Goal: Find contact information: Find contact information

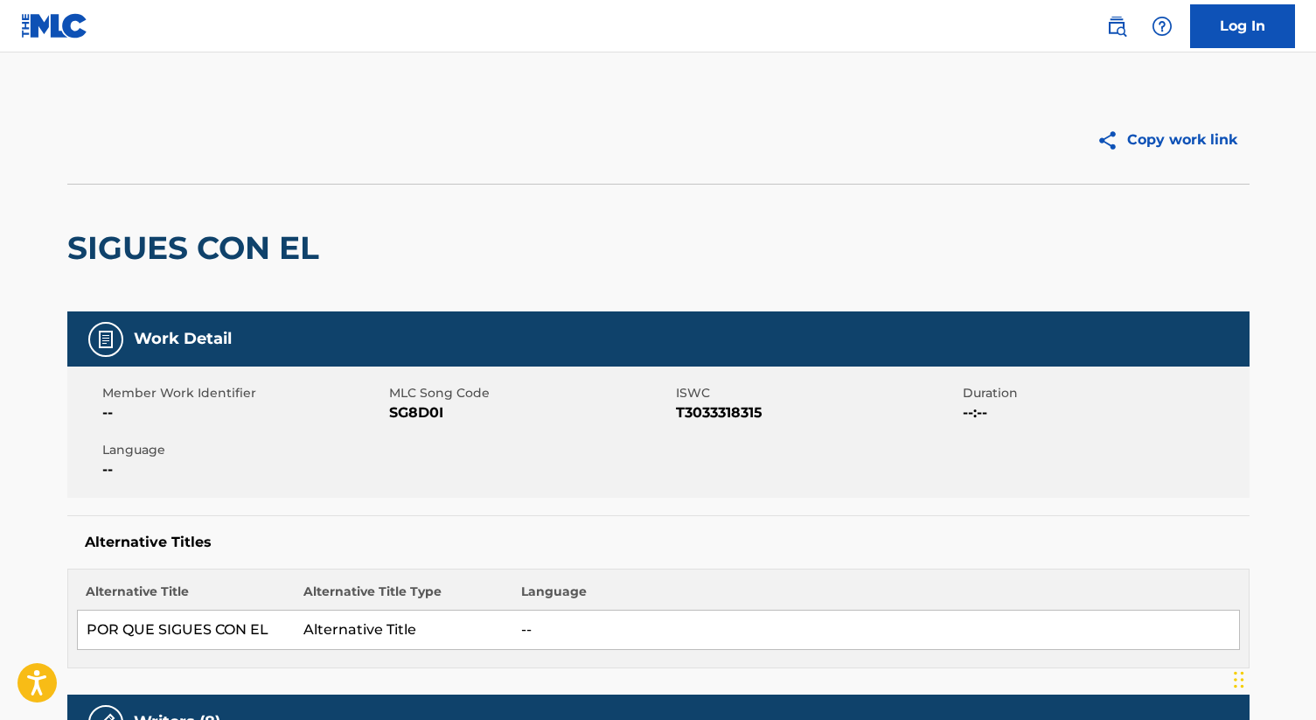
click at [1121, 32] on img at bounding box center [1116, 26] width 21 height 21
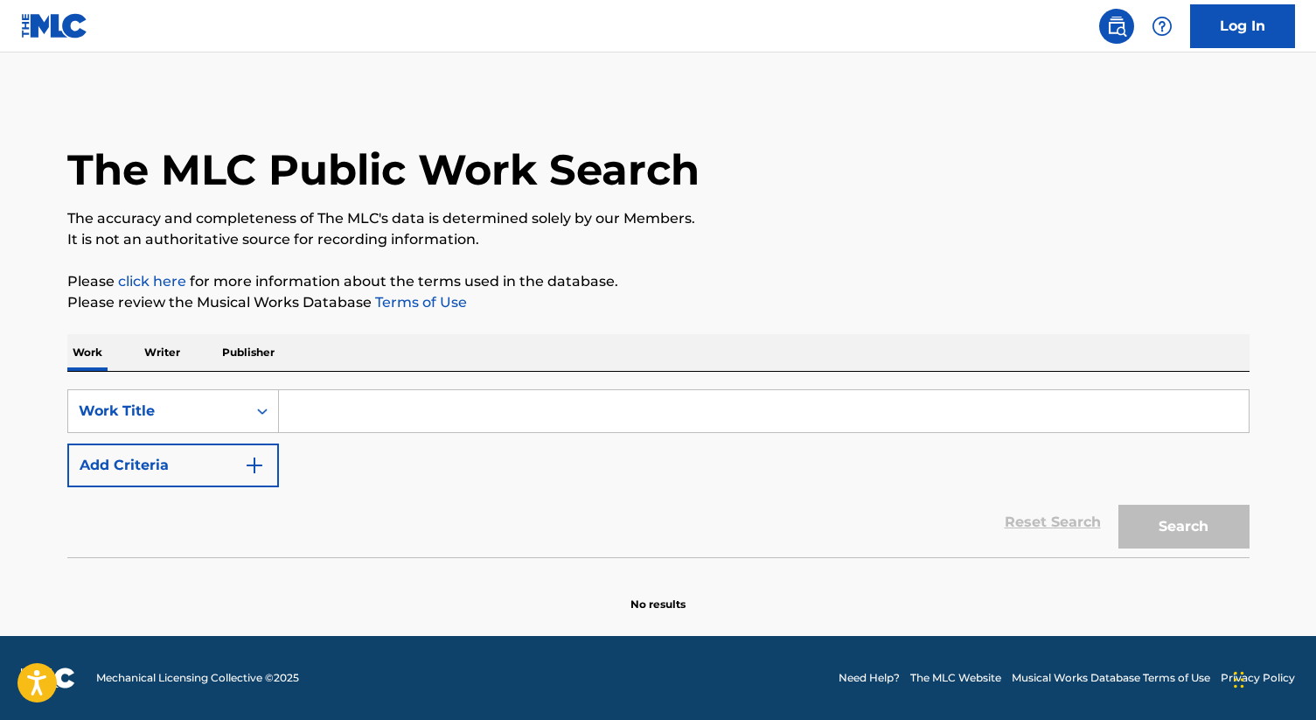
click at [175, 354] on p "Writer" at bounding box center [162, 352] width 46 height 37
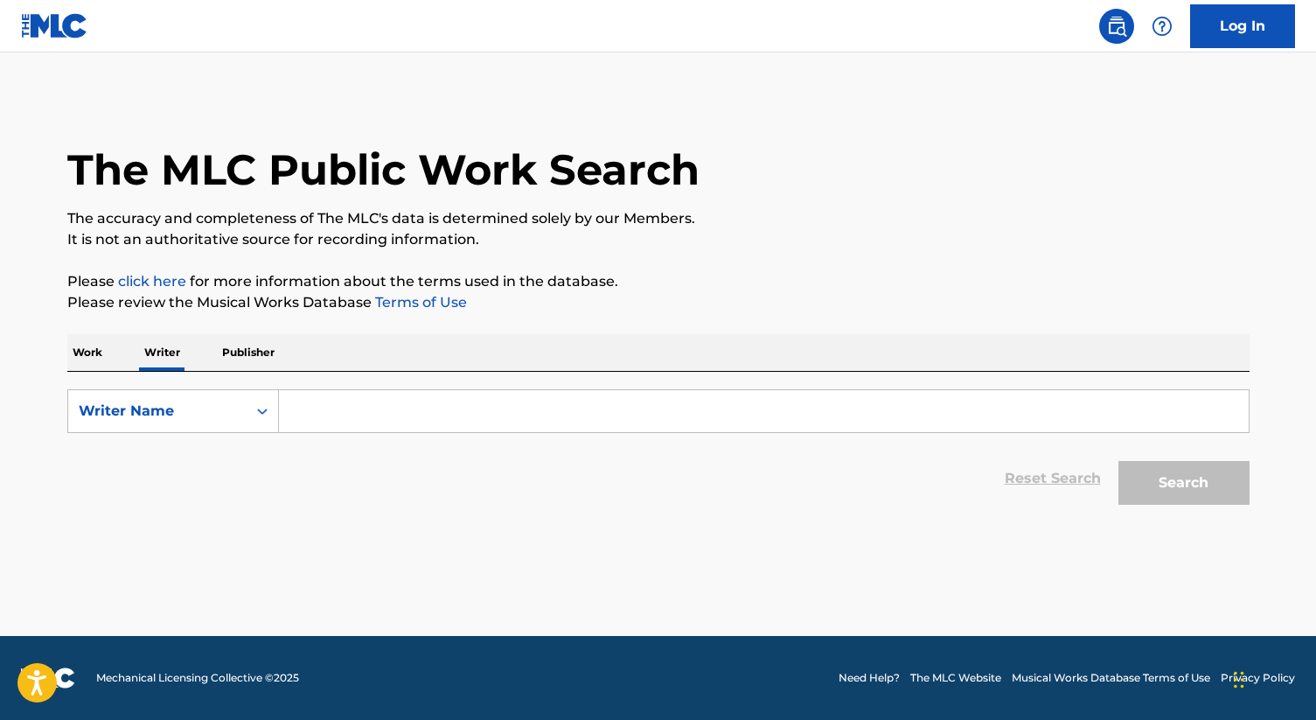
click at [374, 404] on input "Search Form" at bounding box center [764, 411] width 970 height 42
type input "e"
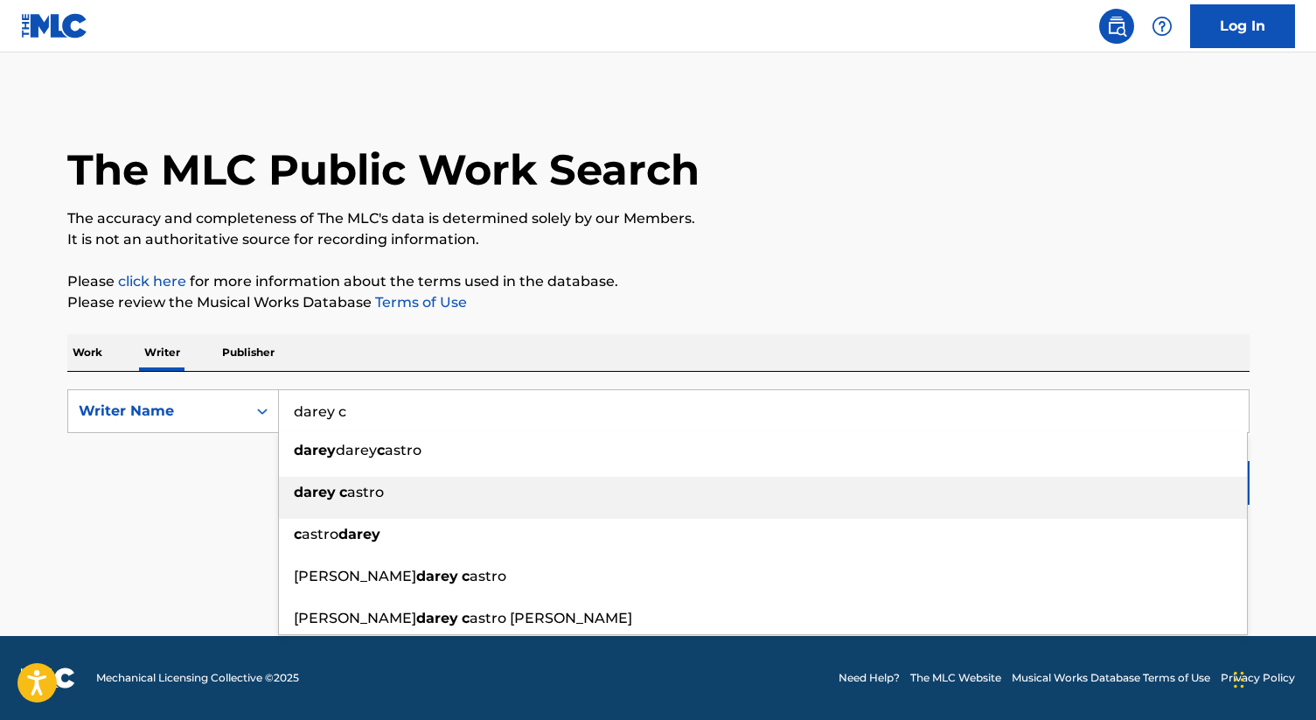
click at [352, 492] on span "astro" at bounding box center [365, 492] width 37 height 17
type input "[PERSON_NAME]"
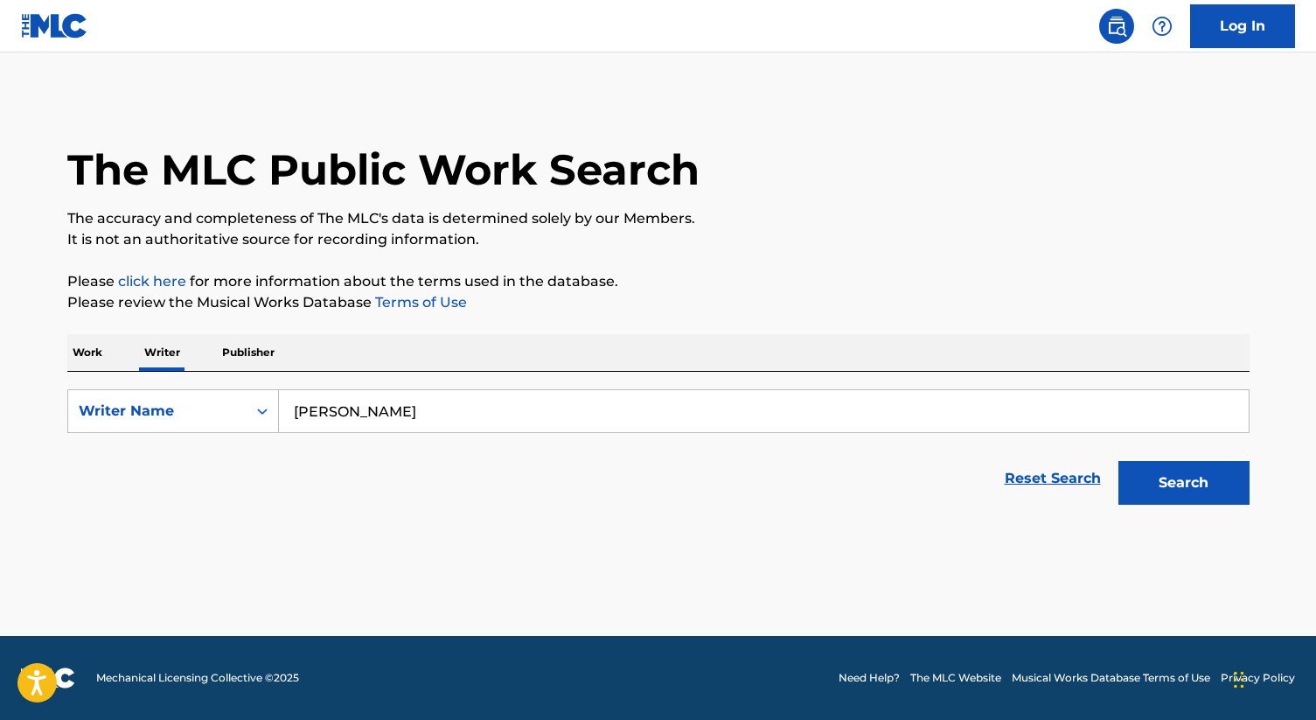
click at [1210, 485] on button "Search" at bounding box center [1183, 483] width 131 height 44
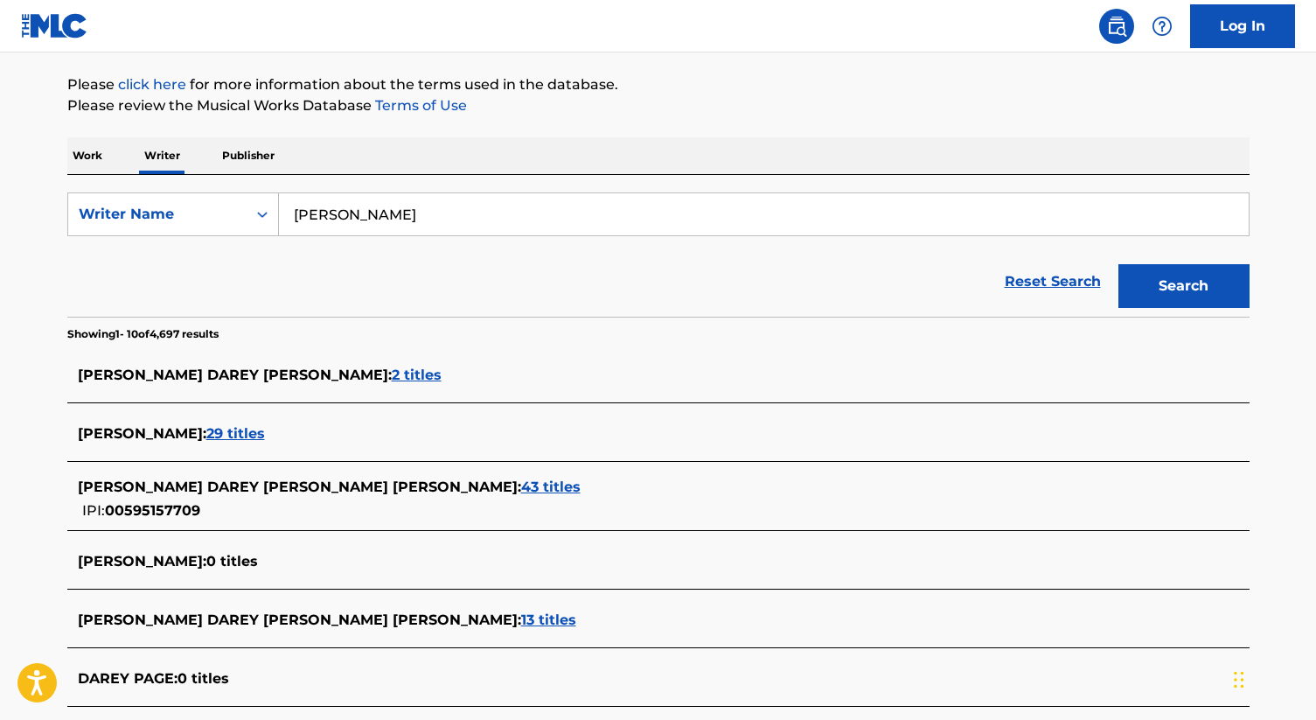
scroll to position [198, 0]
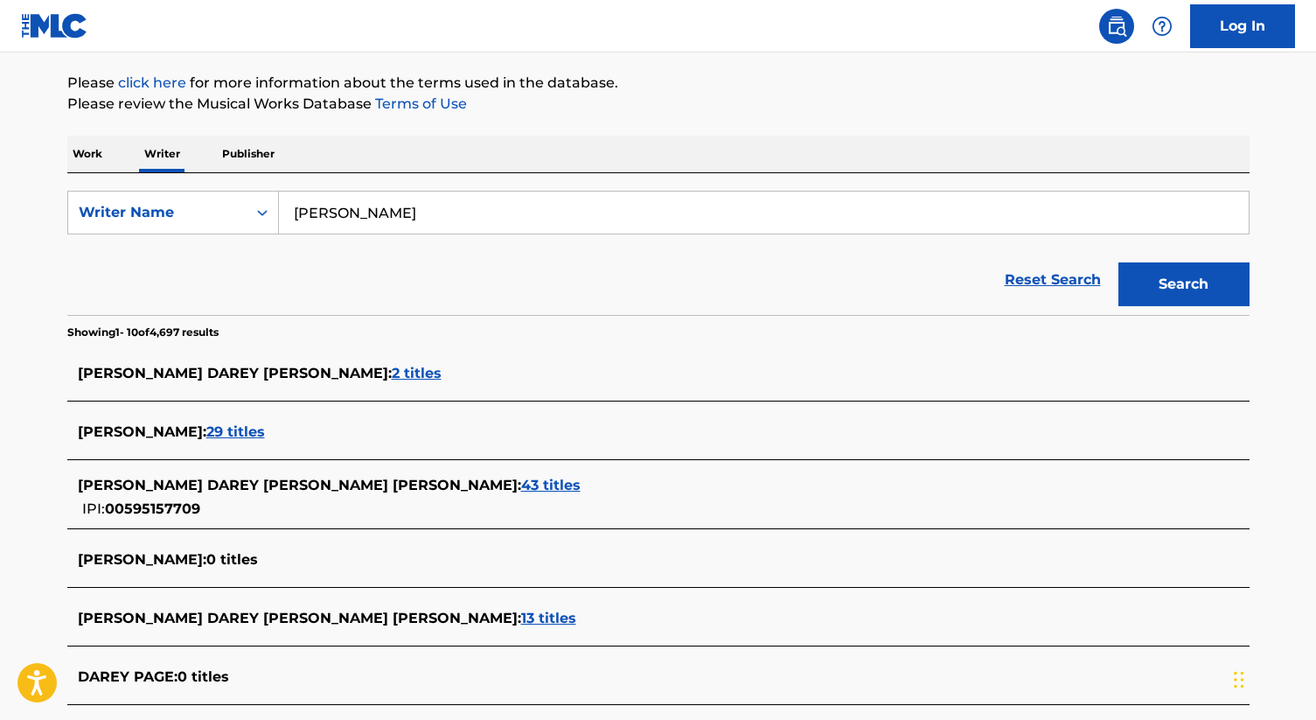
click at [230, 438] on span "29 titles" at bounding box center [235, 431] width 59 height 17
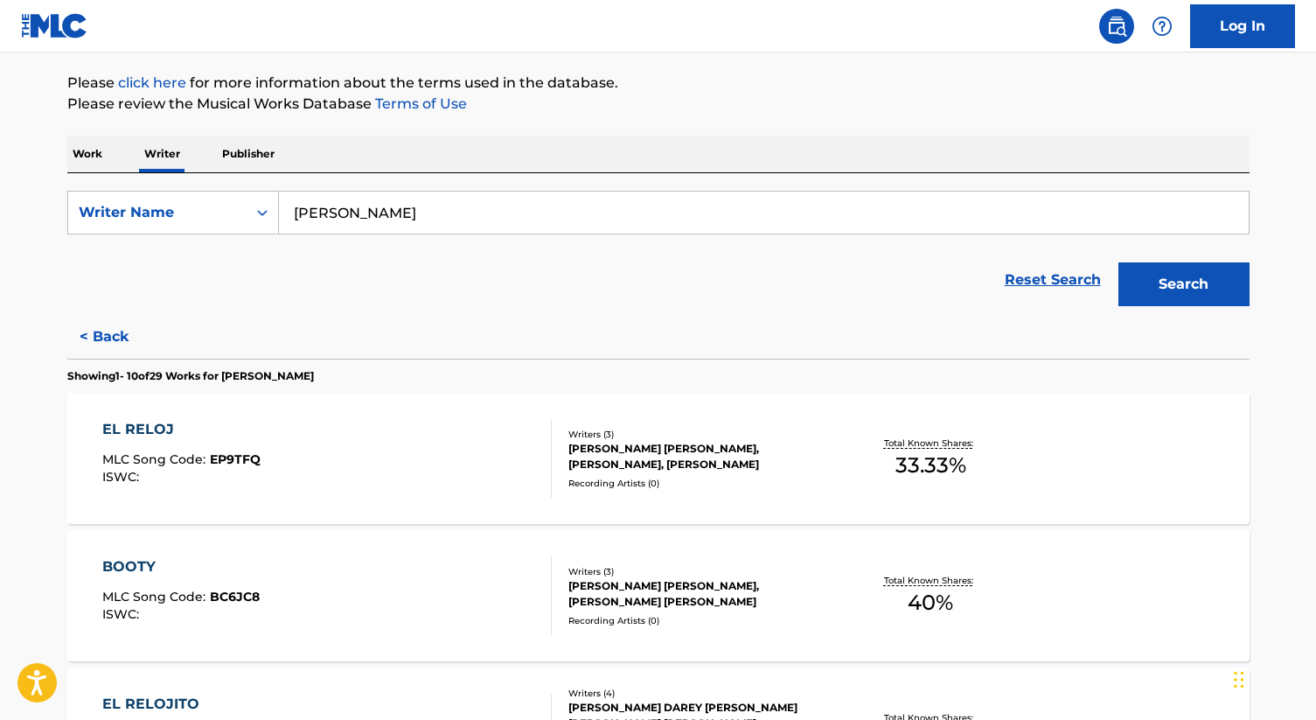
click at [756, 416] on div "EL RELOJ MLC Song Code : EP9TFQ ISWC : Writers ( 3 ) ESAU ORTIZ AZUARA, LEONARD…" at bounding box center [658, 458] width 1182 height 131
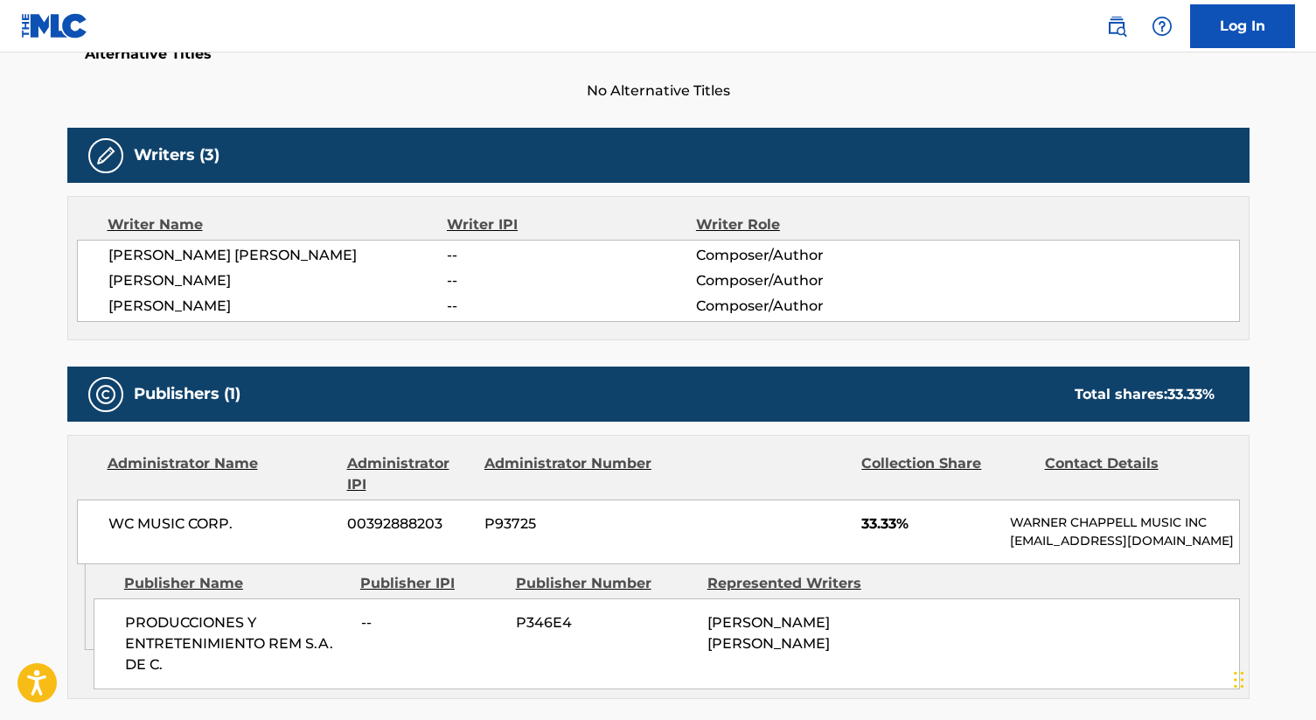
scroll to position [477, 0]
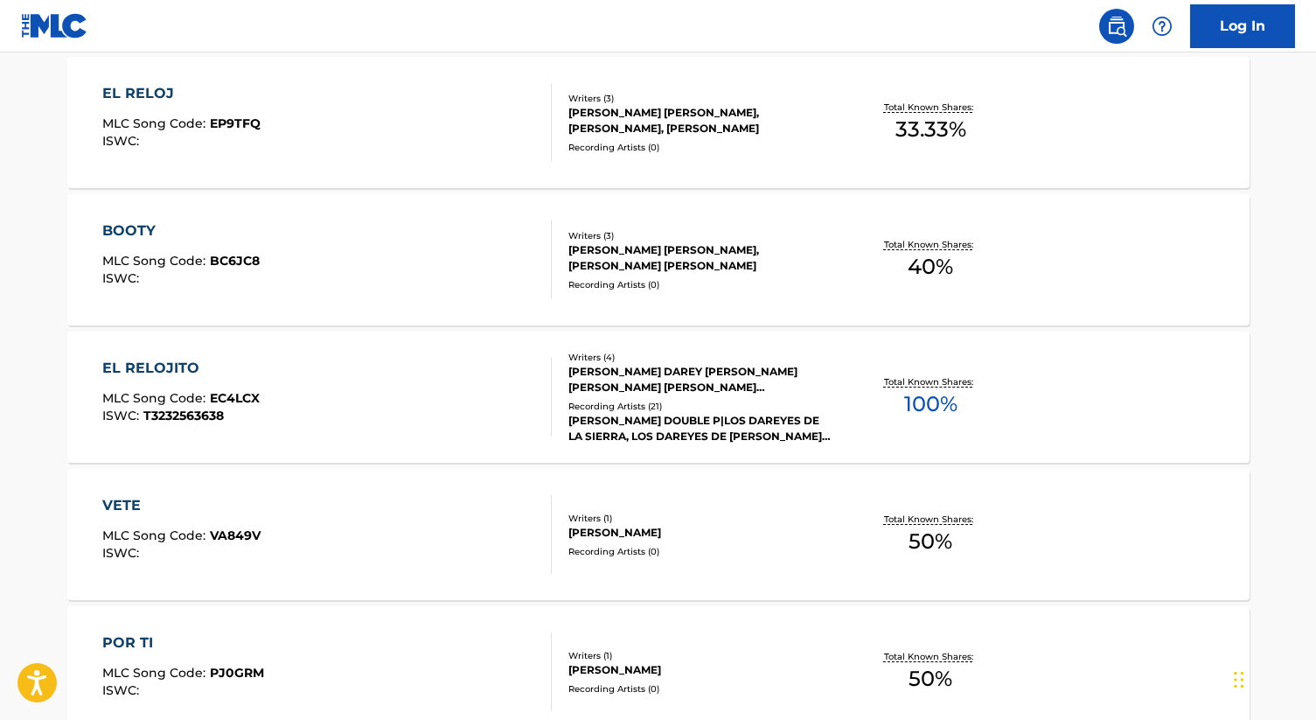
scroll to position [535, 0]
click at [630, 415] on div "[PERSON_NAME] DOUBLE P|LOS DAREYES DE LA SIERRA, LOS DAREYES DE LA [PERSON_NAME…" at bounding box center [700, 427] width 264 height 31
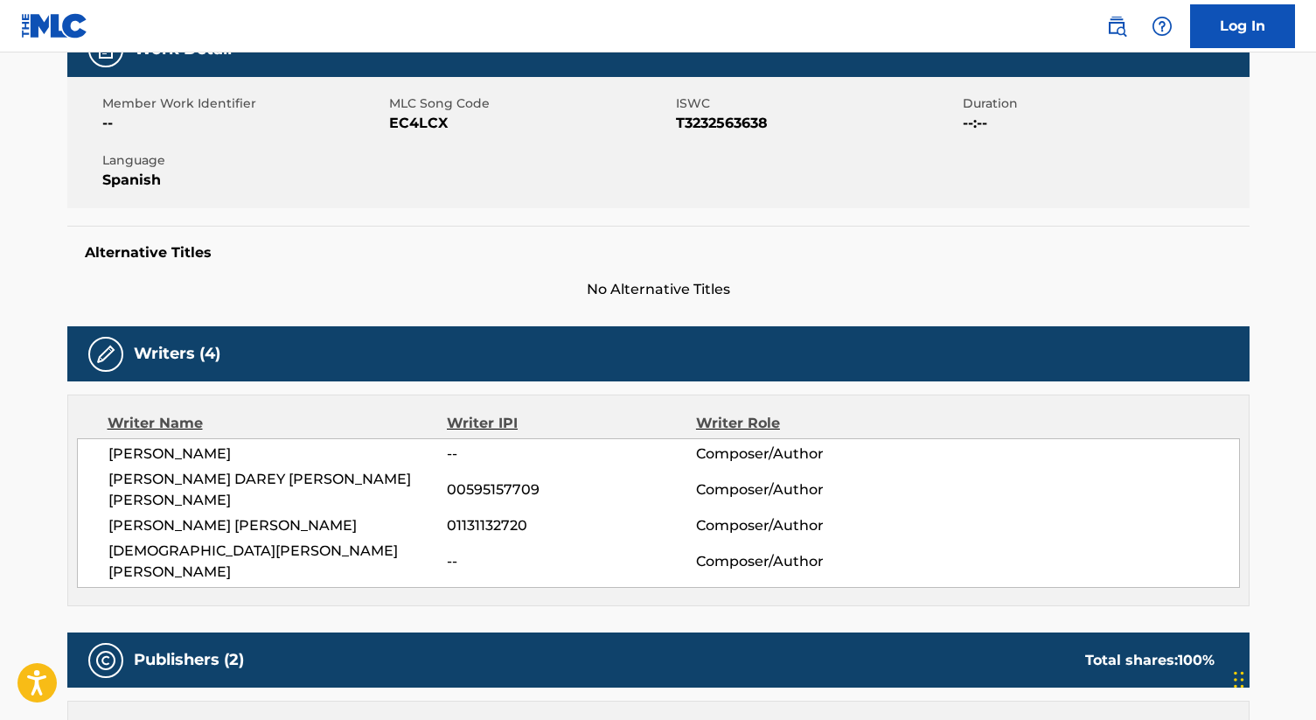
scroll to position [152, 0]
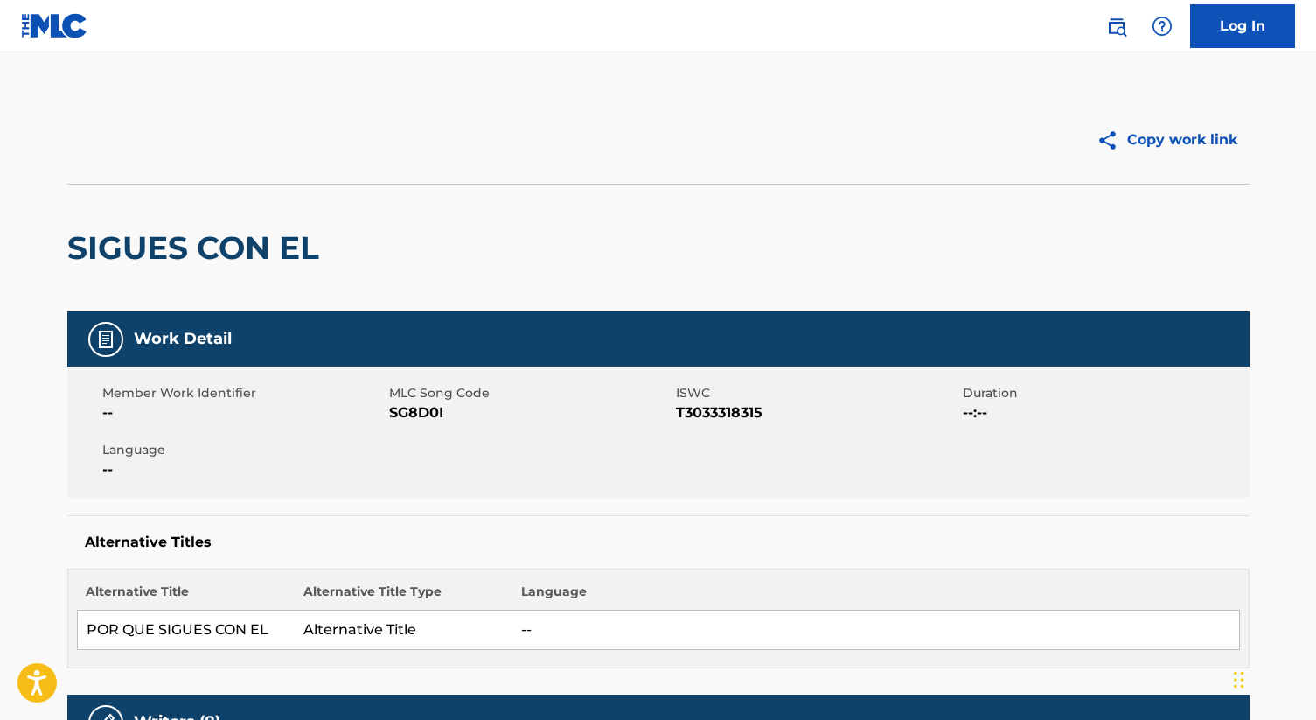
click at [1130, 24] on link at bounding box center [1116, 26] width 35 height 35
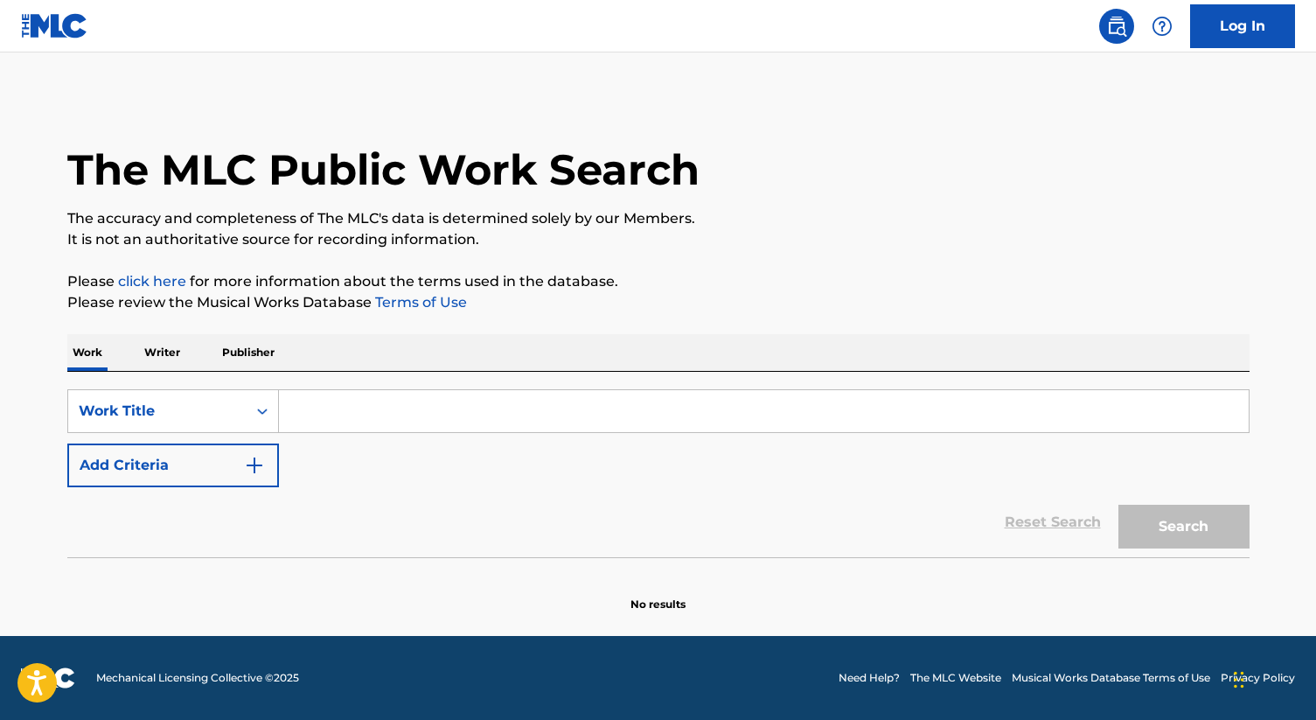
drag, startPoint x: 164, startPoint y: 352, endPoint x: 180, endPoint y: 357, distance: 16.3
click at [166, 352] on p "Writer" at bounding box center [162, 352] width 46 height 37
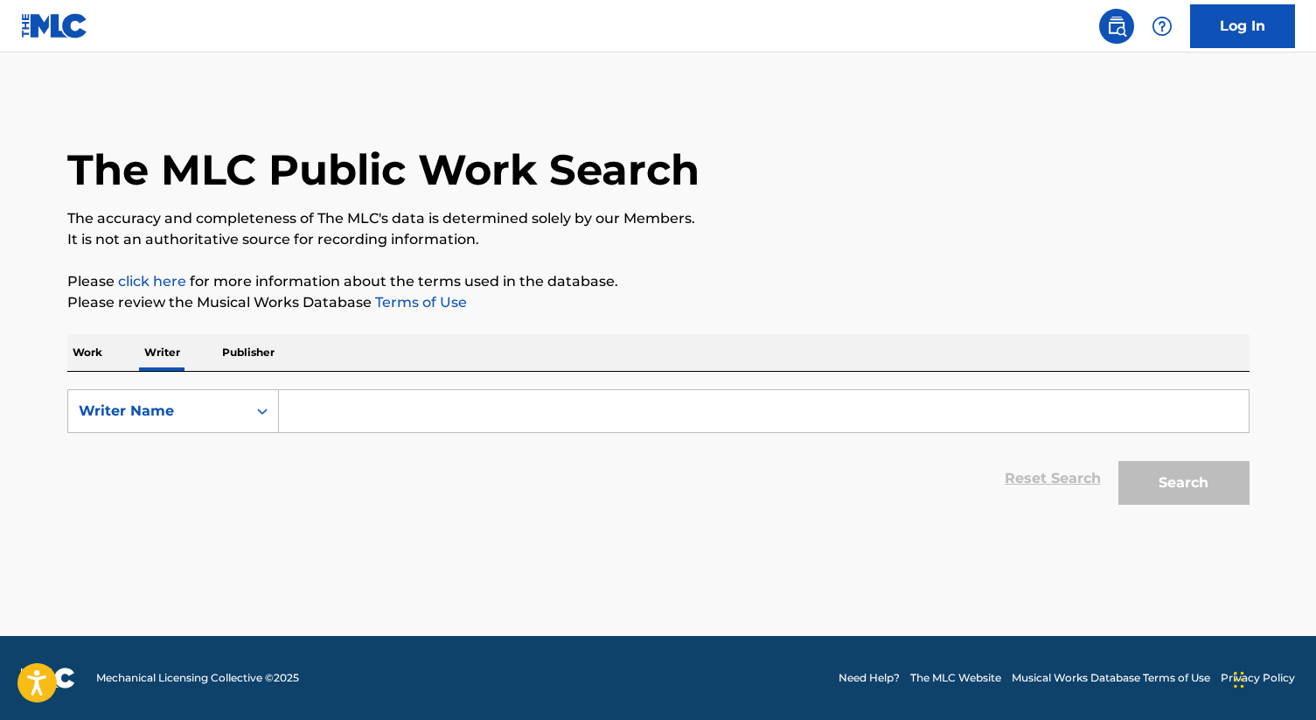
click at [346, 413] on input "Search Form" at bounding box center [764, 411] width 970 height 42
paste input "[PERSON_NAME]"
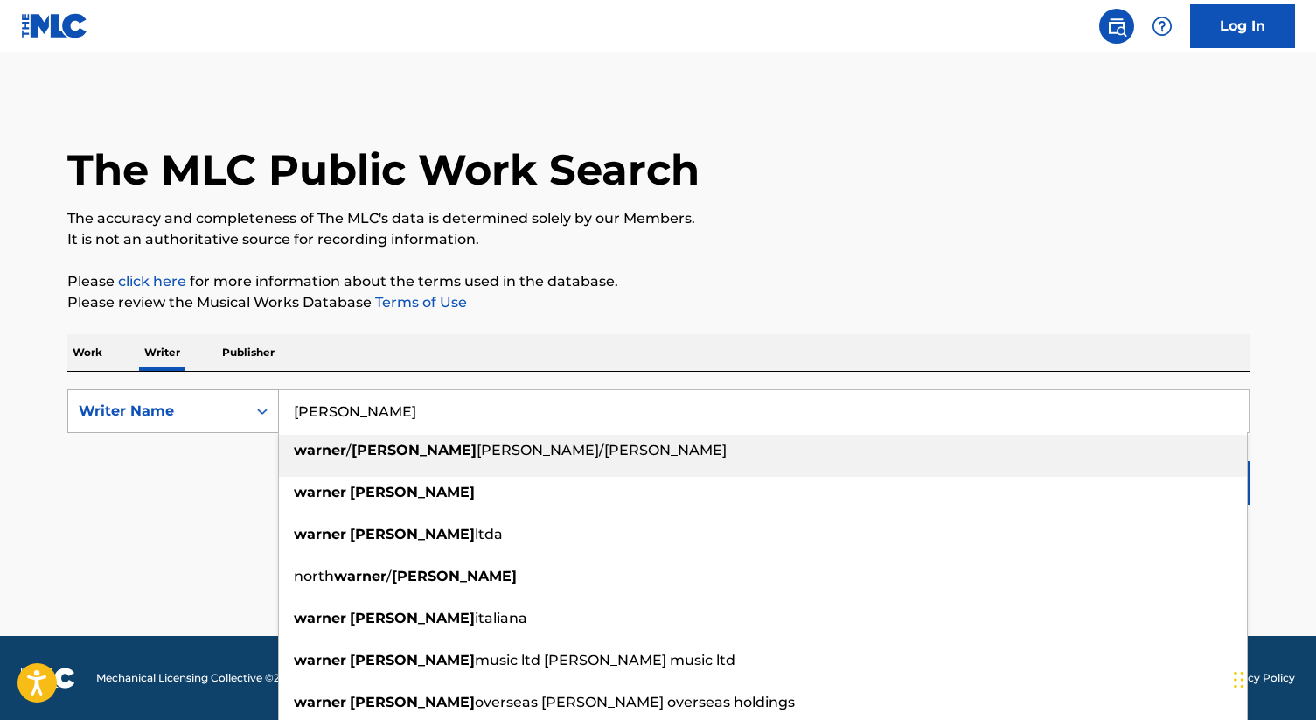
drag, startPoint x: 382, startPoint y: 411, endPoint x: 115, endPoint y: 401, distance: 266.9
click at [120, 401] on div "SearchWithCriteriad87163ad-54e5-4d92-b00d-fd4a6f76229d Writer Name [PERSON_NAME…" at bounding box center [658, 411] width 1182 height 44
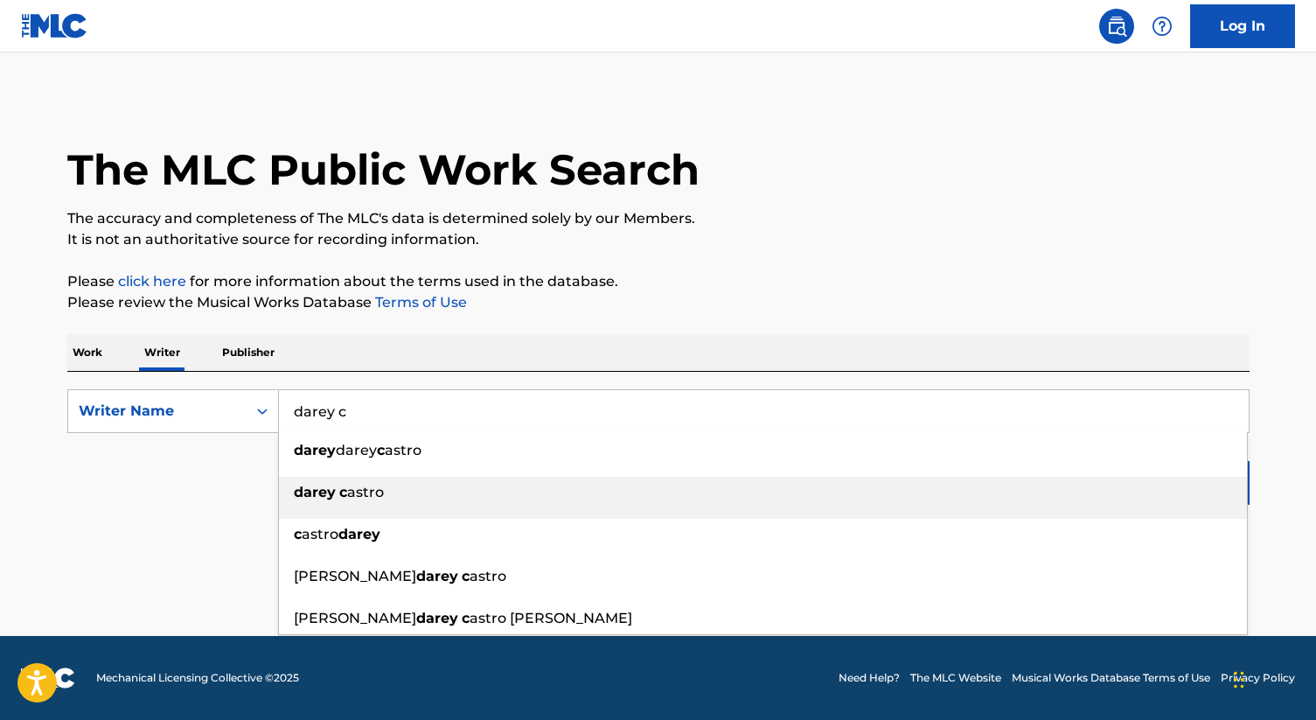
click at [322, 498] on strong "darey" at bounding box center [315, 492] width 42 height 17
type input "[PERSON_NAME]"
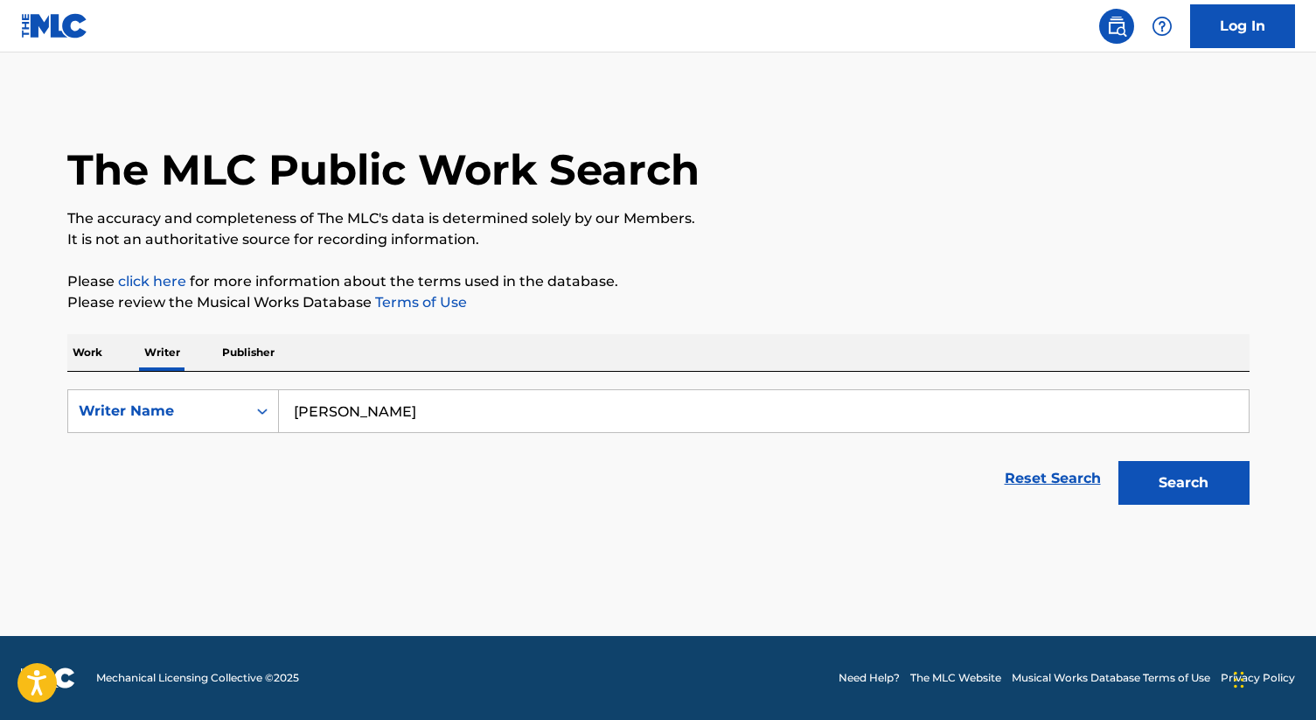
click at [1163, 500] on button "Search" at bounding box center [1183, 483] width 131 height 44
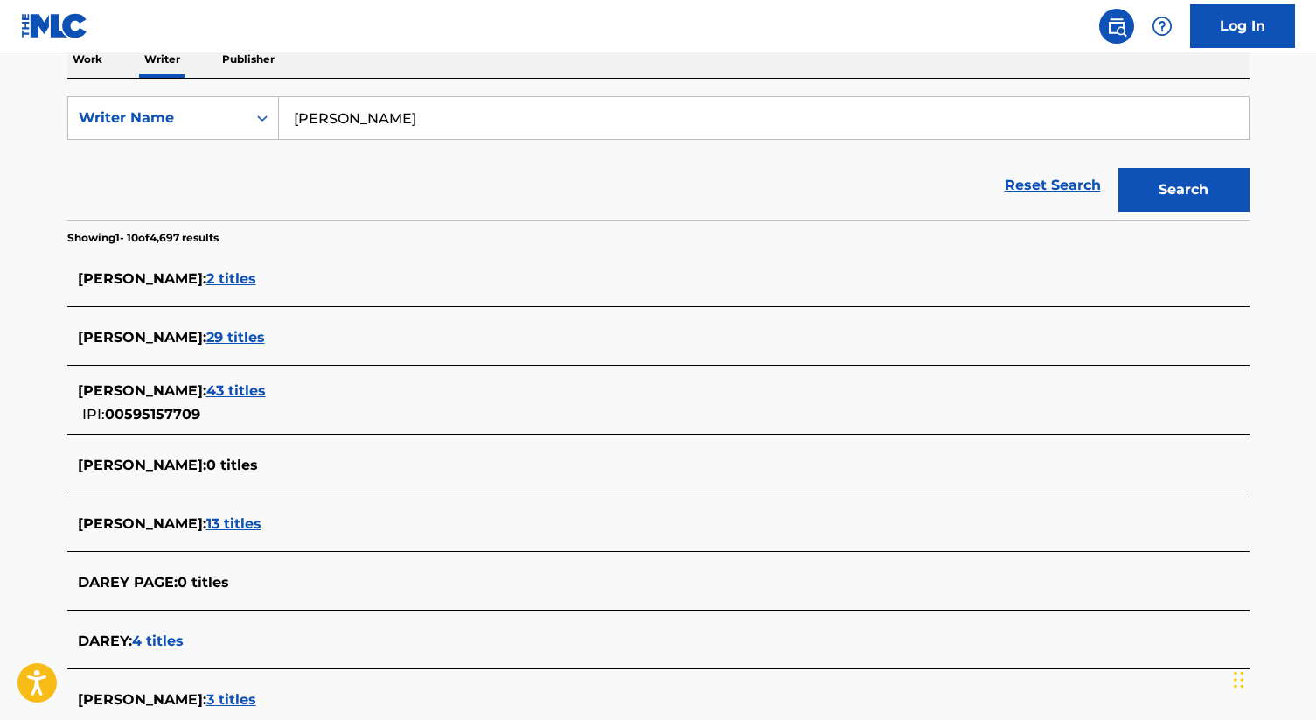
scroll to position [295, 0]
click at [266, 396] on span "43 titles" at bounding box center [235, 388] width 59 height 17
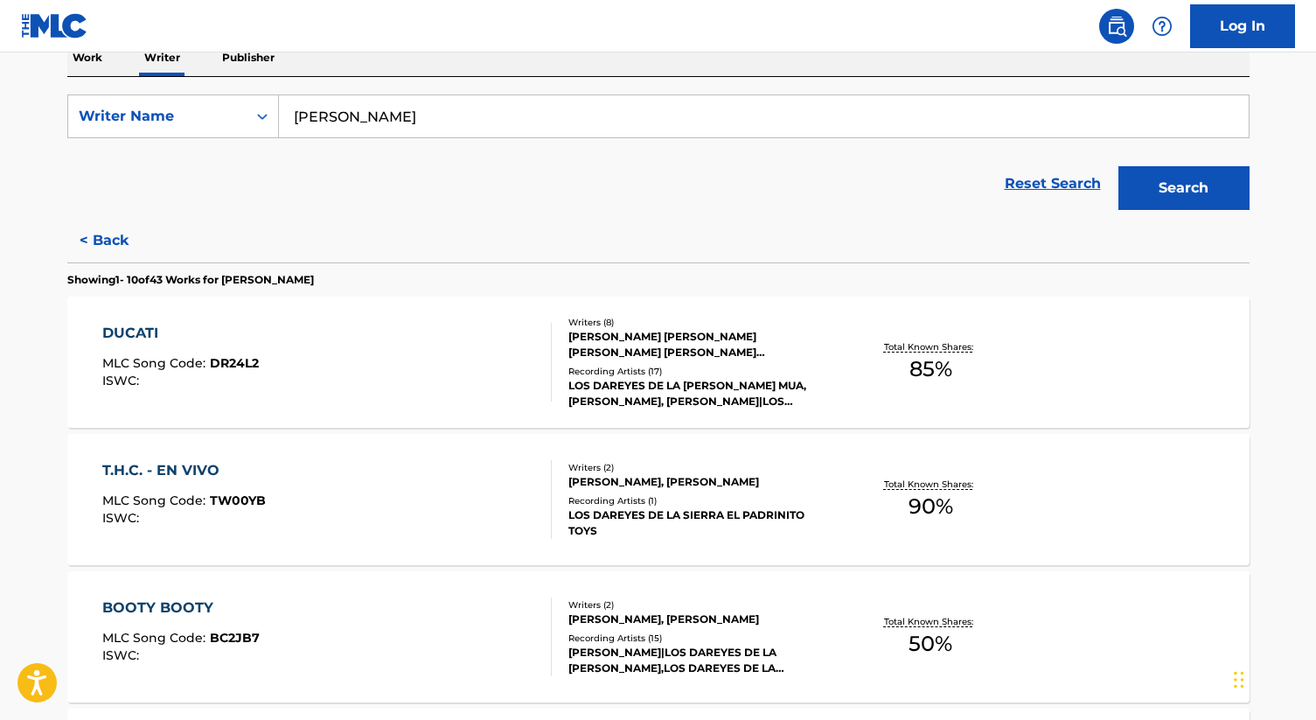
click at [350, 396] on div "DUCATI MLC Song Code : DR24L2 ISWC :" at bounding box center [326, 362] width 449 height 79
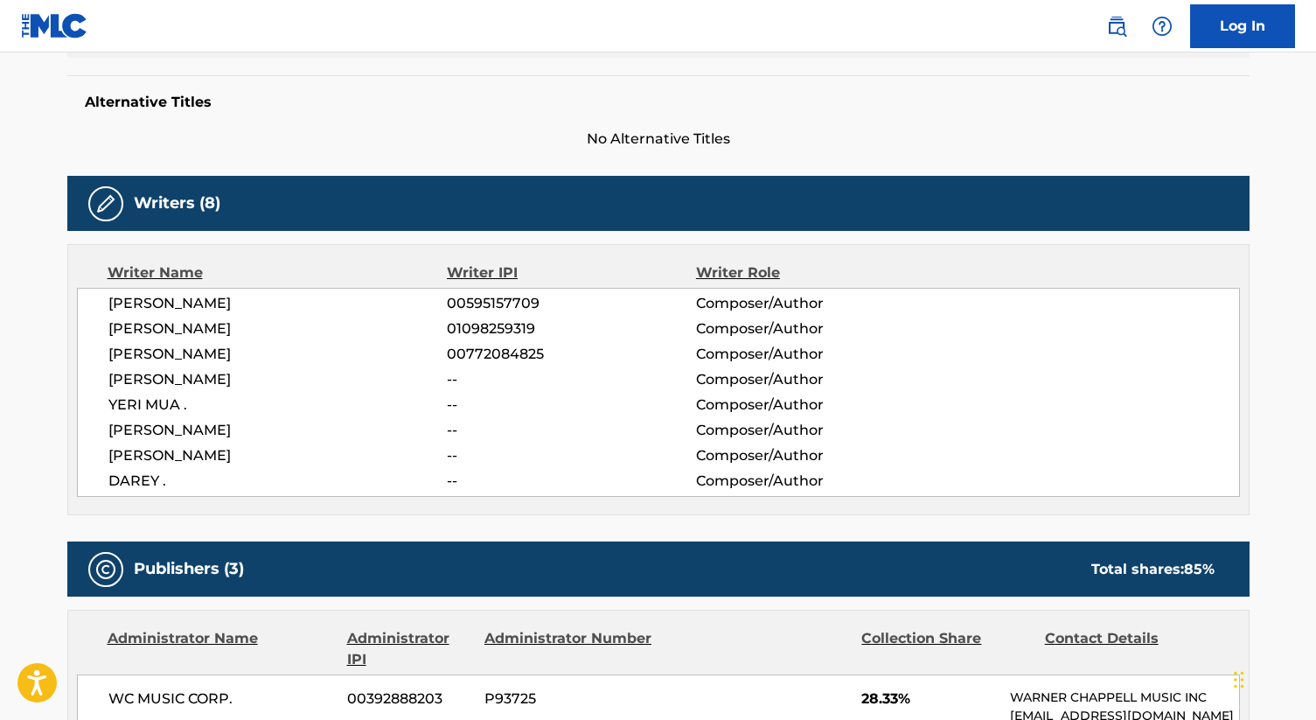
scroll to position [442, 0]
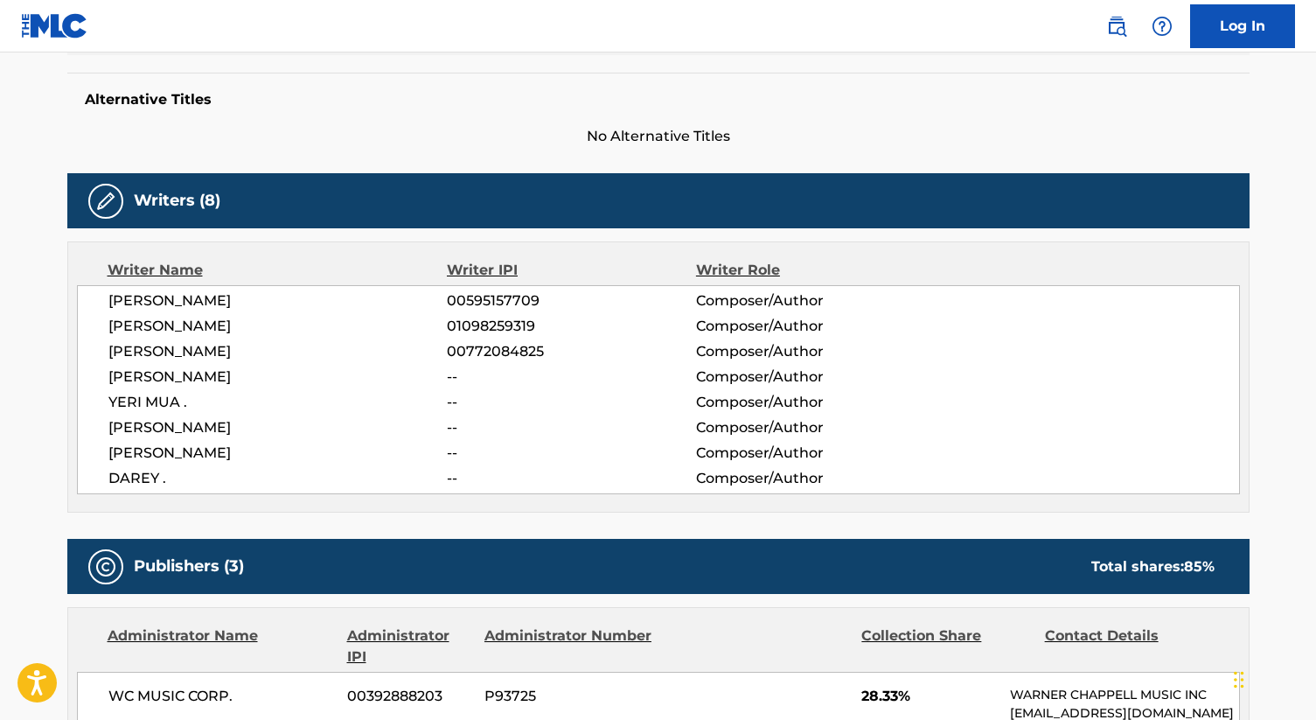
drag, startPoint x: 335, startPoint y: 285, endPoint x: 349, endPoint y: 297, distance: 18.6
click at [349, 297] on div "[PERSON_NAME] 00595157709 Composer/Author [PERSON_NAME] 01098259319 Composer/Au…" at bounding box center [658, 389] width 1163 height 209
copy span "[PERSON_NAME]"
drag, startPoint x: 515, startPoint y: 300, endPoint x: 454, endPoint y: 296, distance: 61.4
click at [442, 302] on div "[PERSON_NAME] 00595157709 Composer/Author" at bounding box center [673, 300] width 1131 height 21
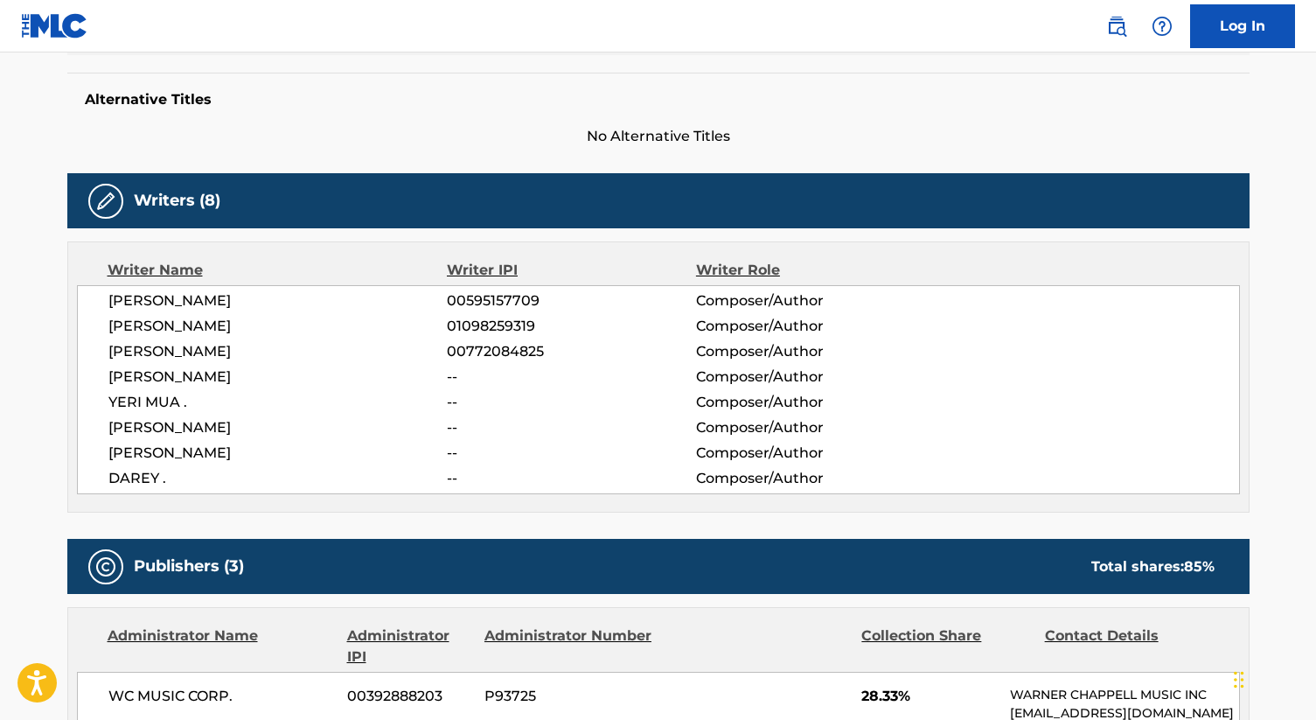
copy div "00595157709"
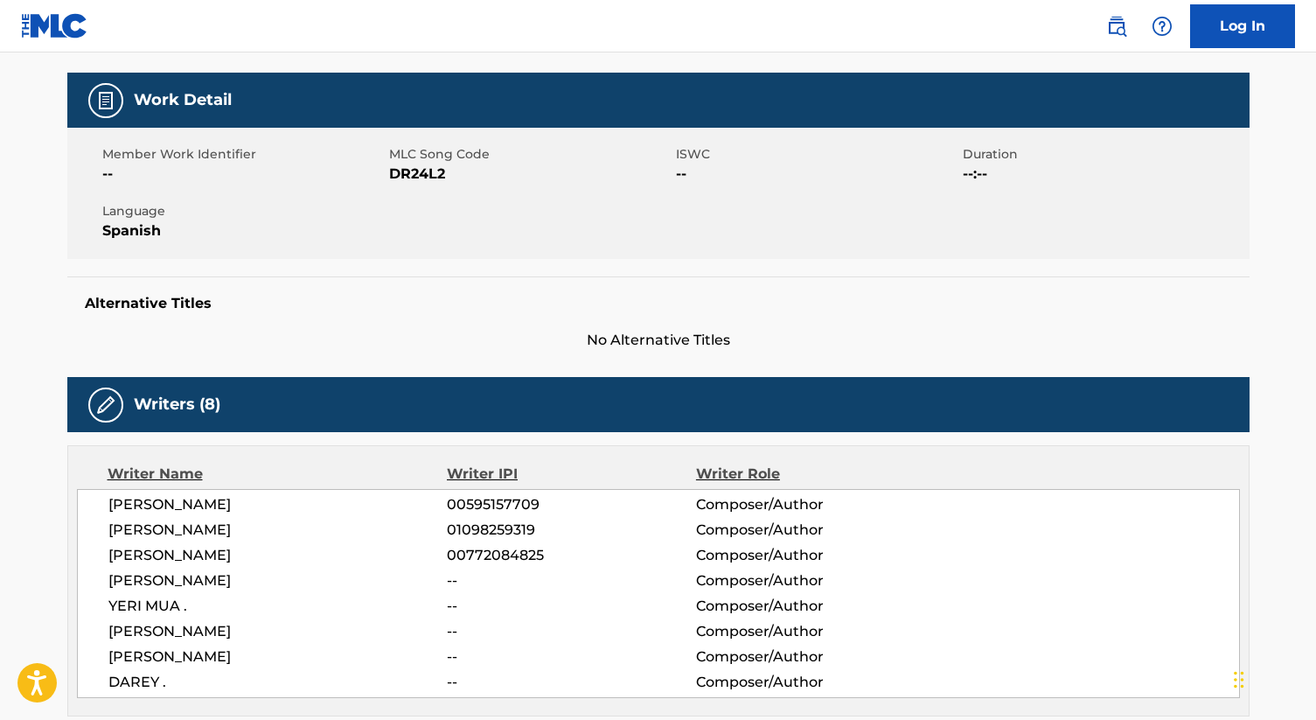
scroll to position [0, 0]
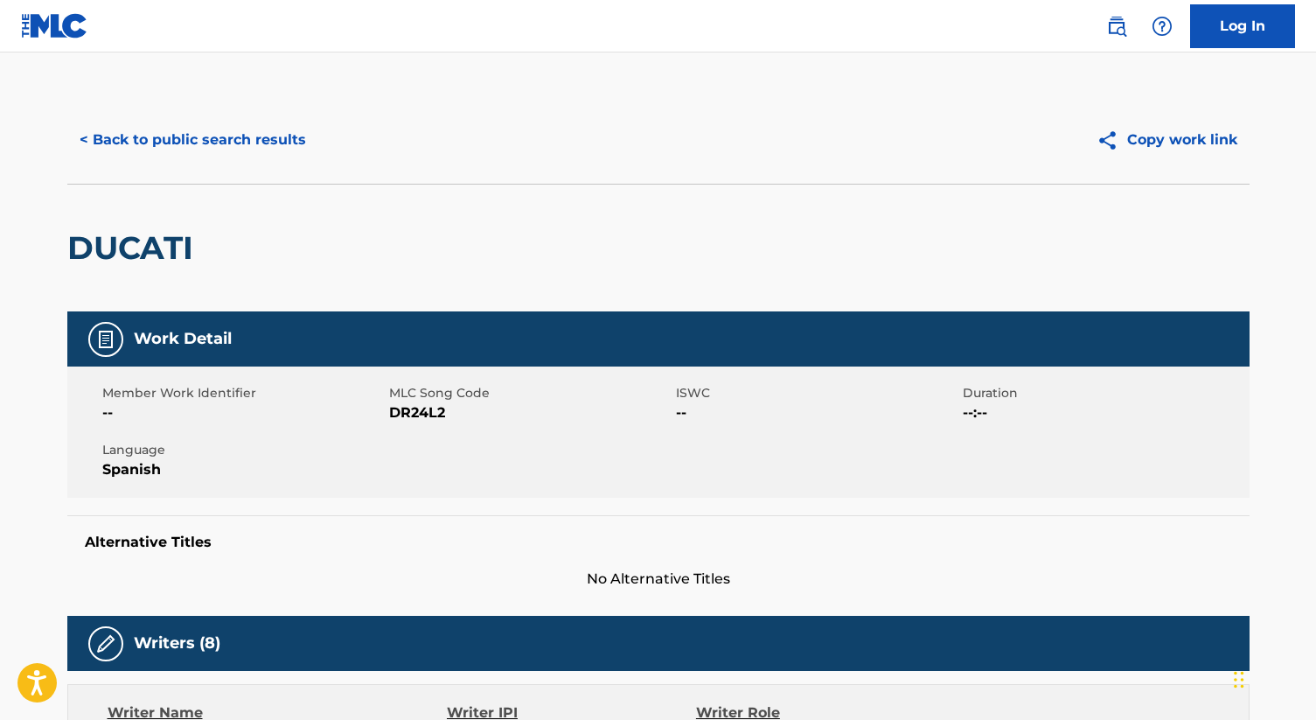
click at [1133, 26] on link at bounding box center [1116, 26] width 35 height 35
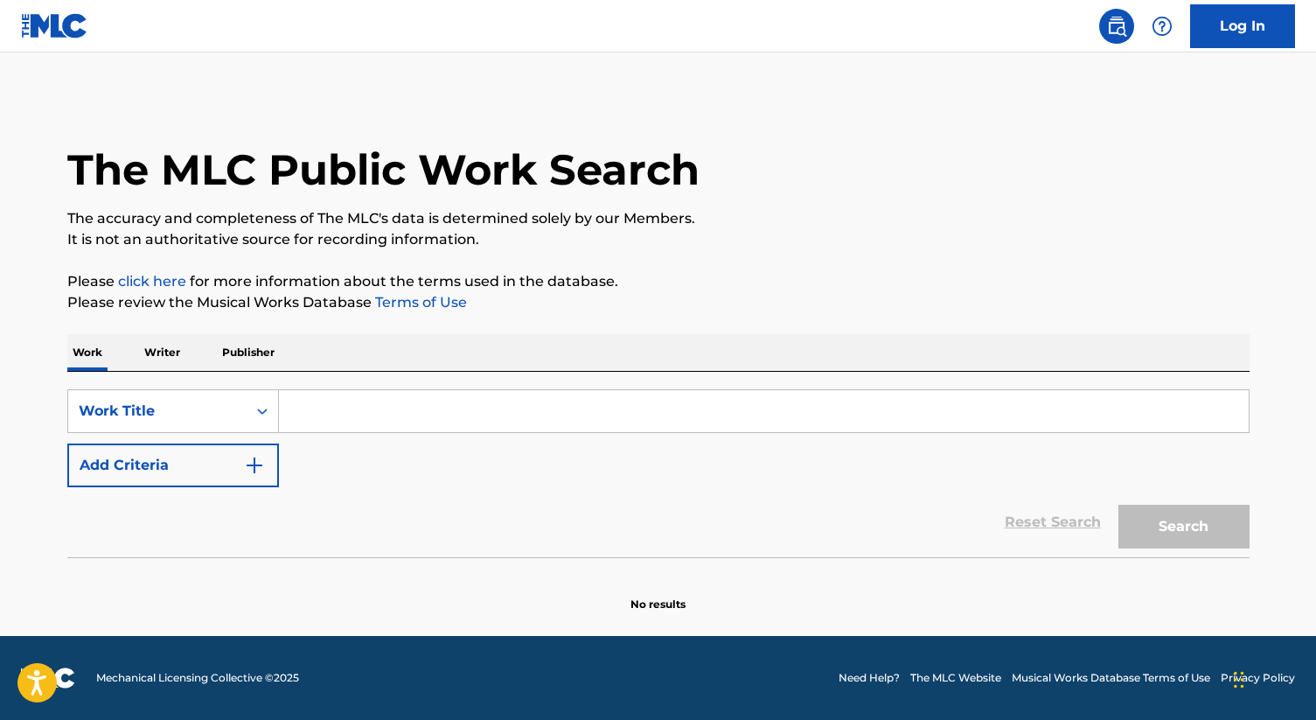
drag, startPoint x: 256, startPoint y: 352, endPoint x: 294, endPoint y: 367, distance: 40.4
click at [259, 352] on p "Publisher" at bounding box center [248, 352] width 63 height 37
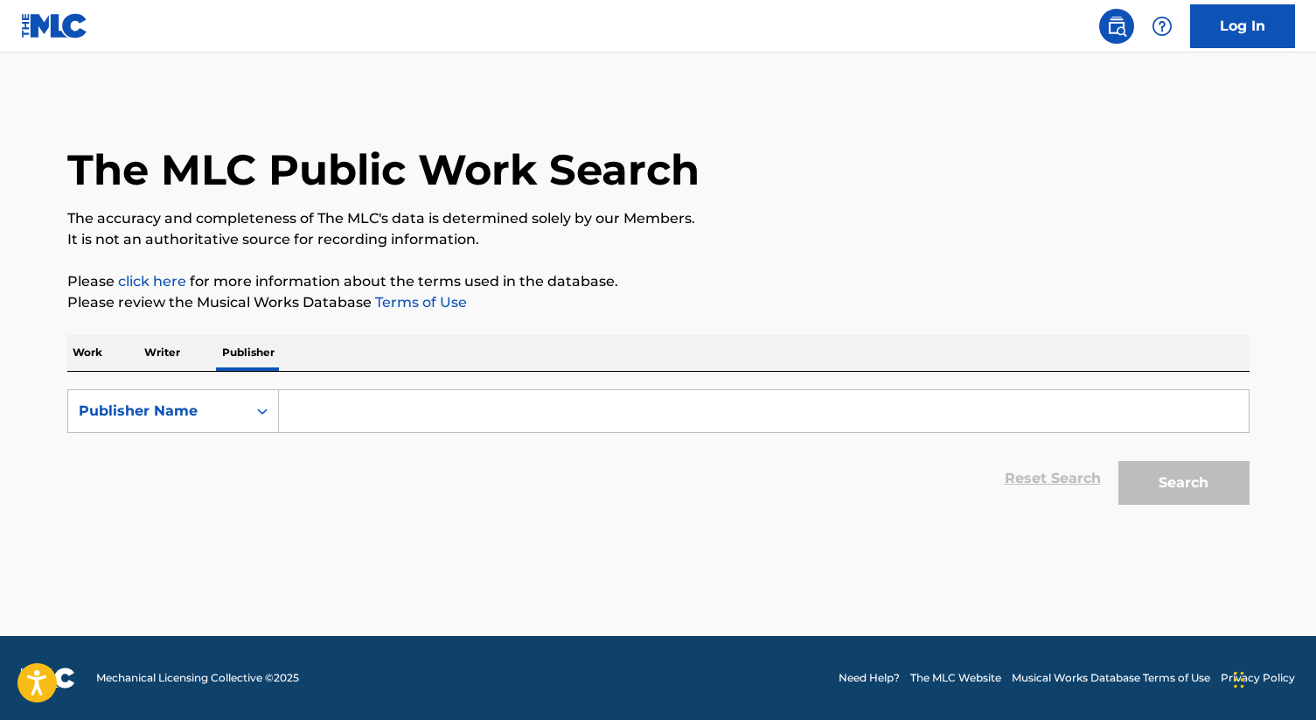
click at [358, 404] on input "Search Form" at bounding box center [764, 411] width 970 height 42
paste input "DG Publishing"
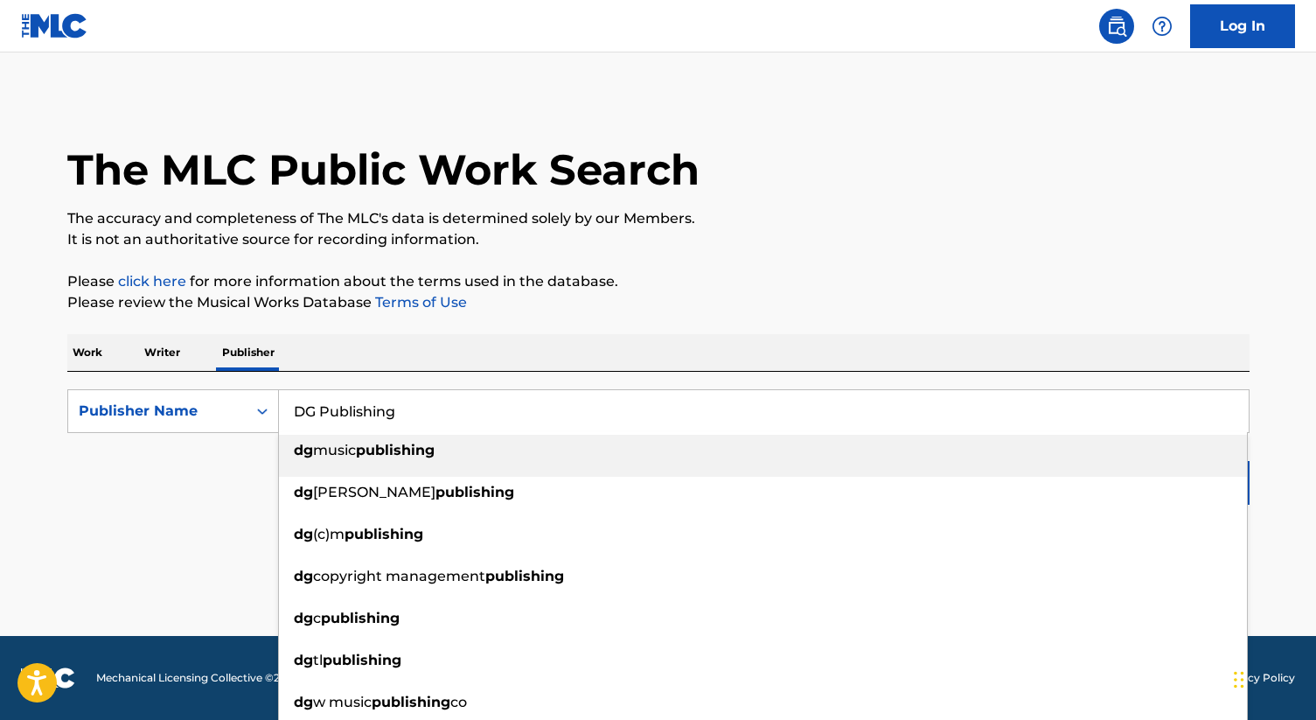
click at [382, 452] on strong "publishing" at bounding box center [395, 450] width 79 height 17
type input "dg music publishing"
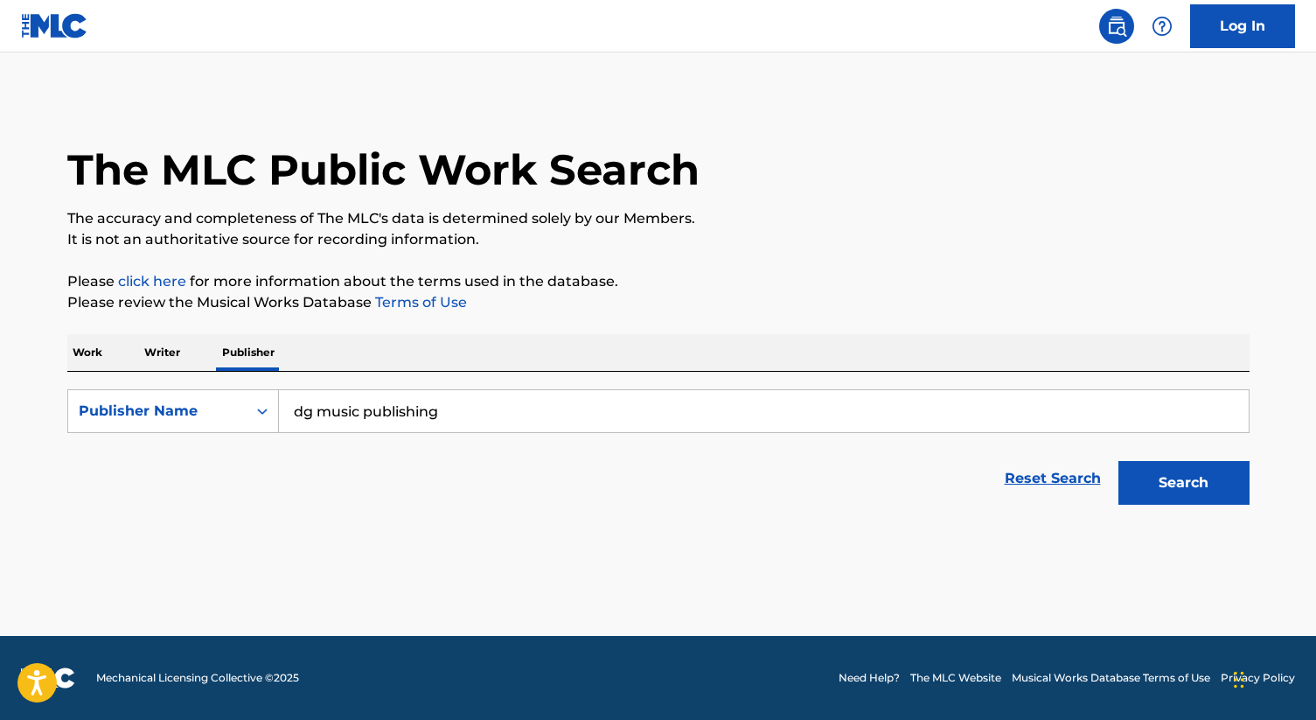
click at [1204, 478] on button "Search" at bounding box center [1183, 483] width 131 height 44
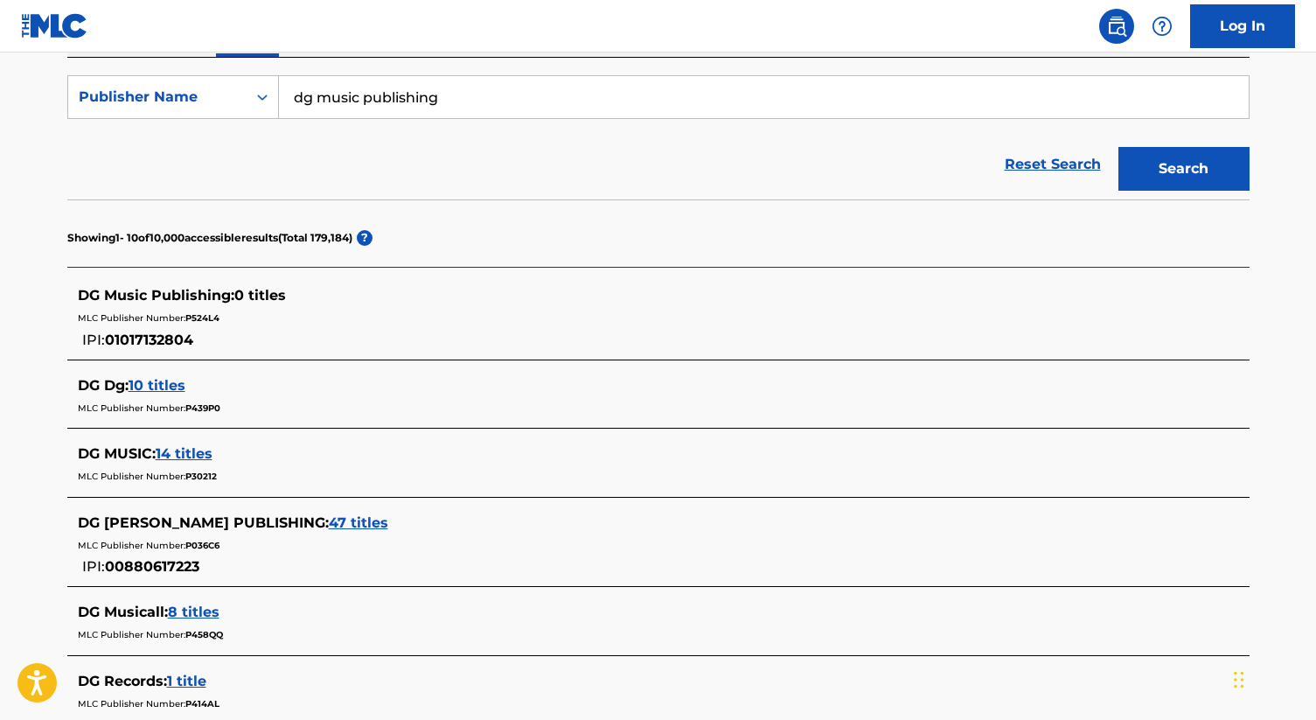
scroll to position [316, 0]
click at [192, 450] on span "14 titles" at bounding box center [184, 451] width 57 height 17
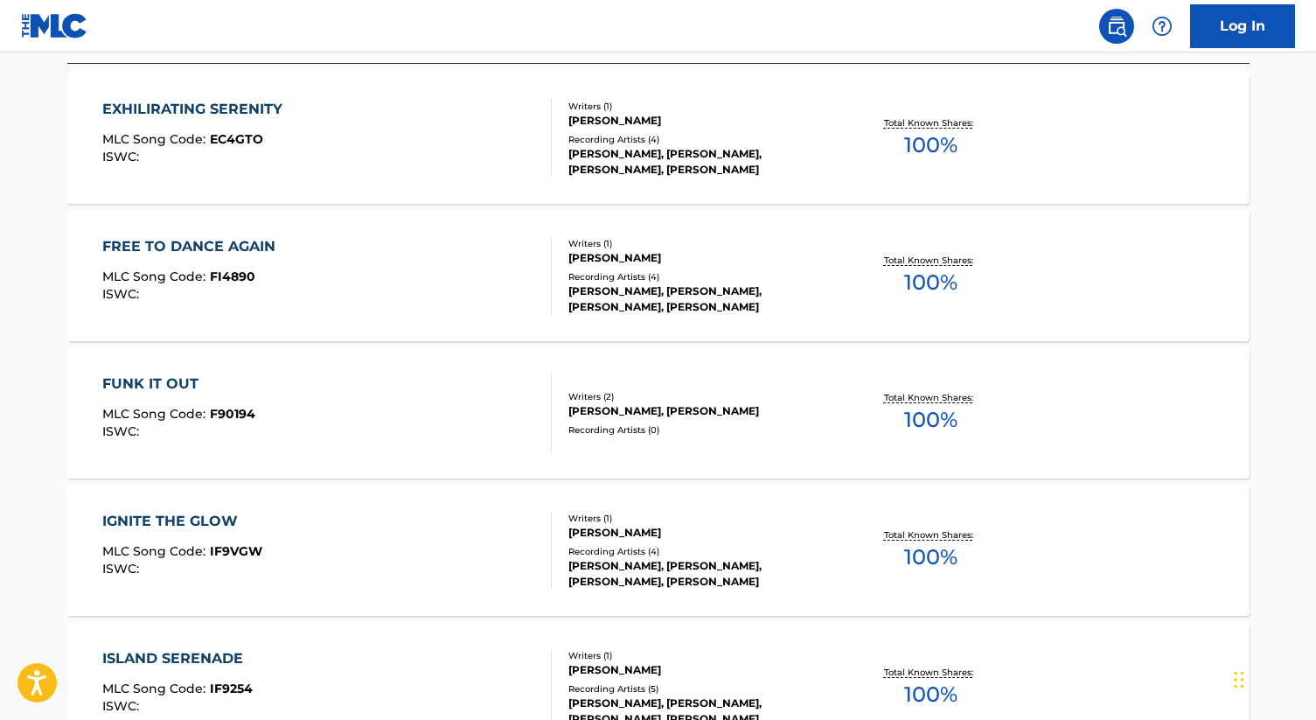
scroll to position [565, 0]
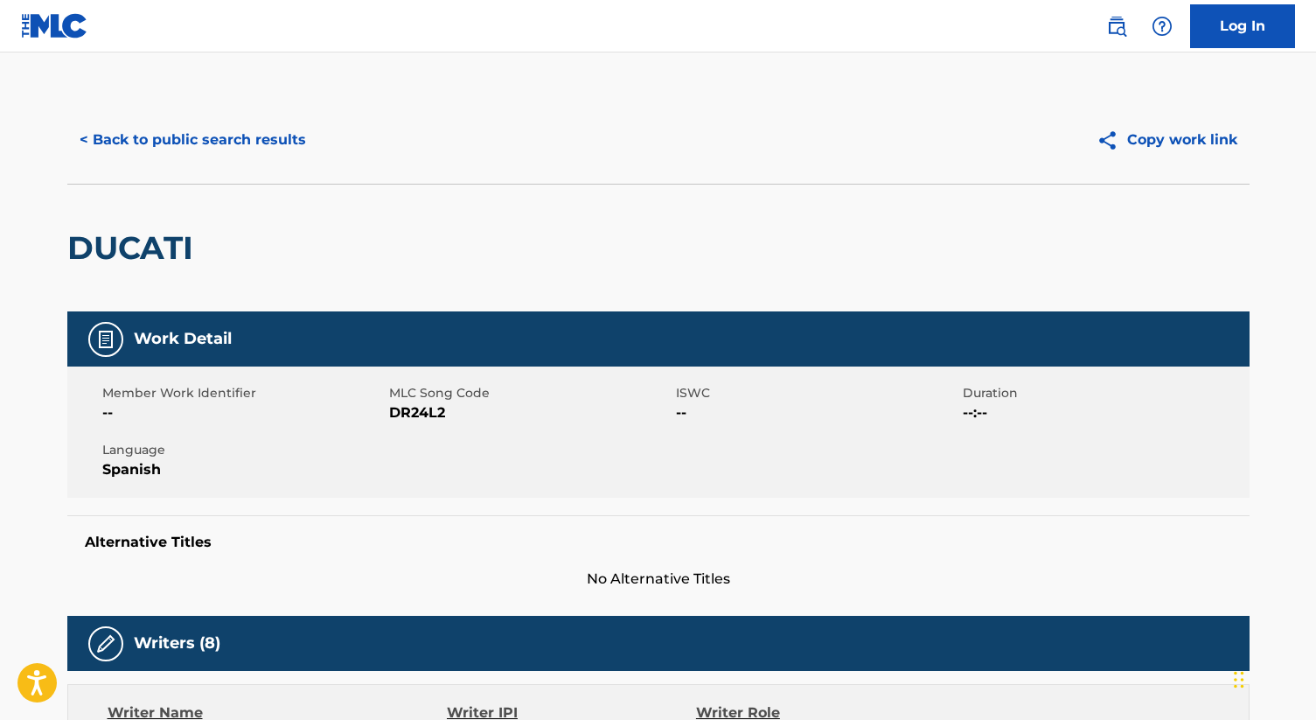
click at [1116, 27] on img at bounding box center [1116, 26] width 21 height 21
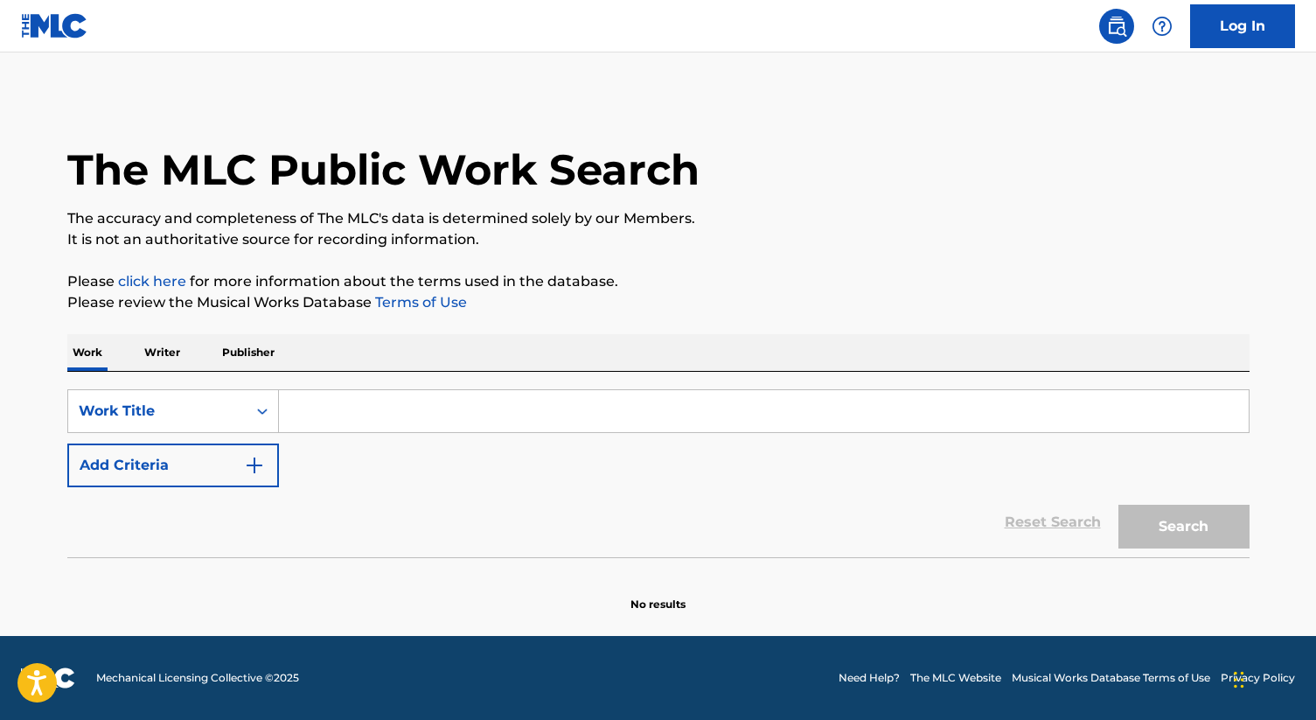
drag, startPoint x: 263, startPoint y: 353, endPoint x: 291, endPoint y: 370, distance: 32.5
click at [265, 353] on p "Publisher" at bounding box center [248, 352] width 63 height 37
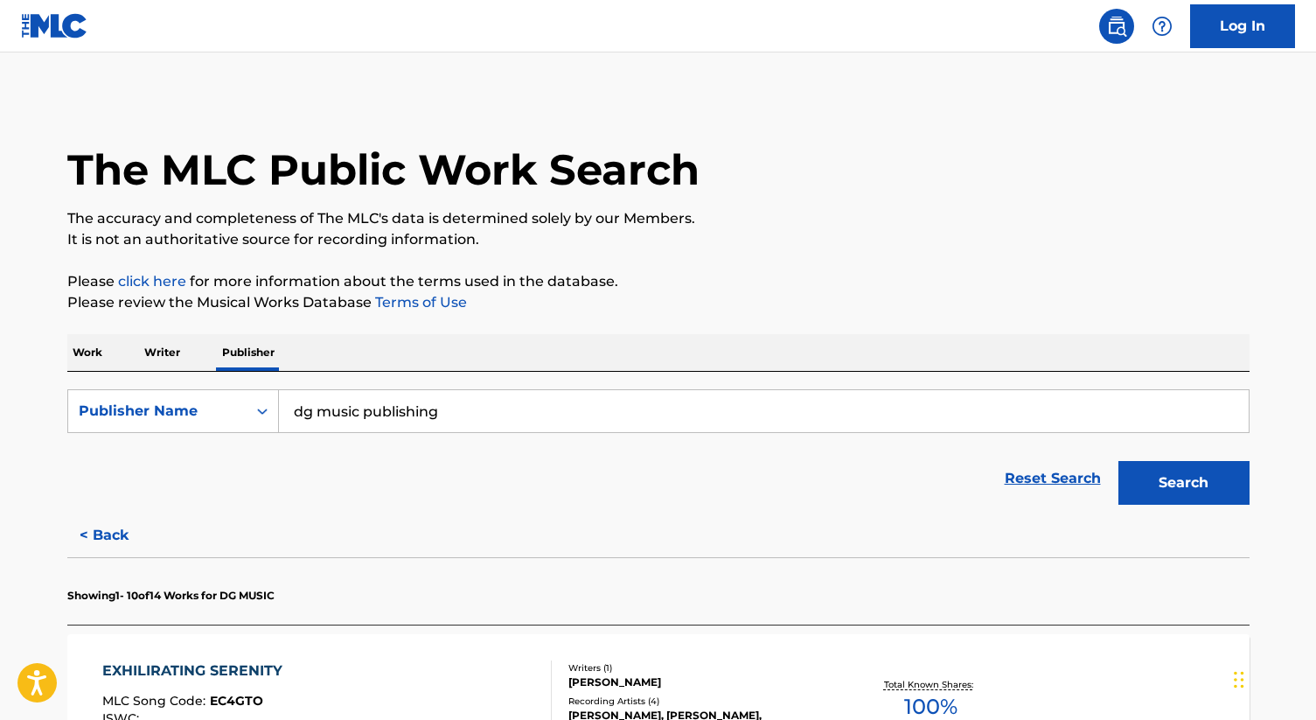
click at [363, 407] on input "dg music publishing" at bounding box center [764, 411] width 970 height 42
drag, startPoint x: 359, startPoint y: 410, endPoint x: 319, endPoint y: 413, distance: 40.3
click at [317, 413] on input "dg music publishing" at bounding box center [764, 411] width 970 height 42
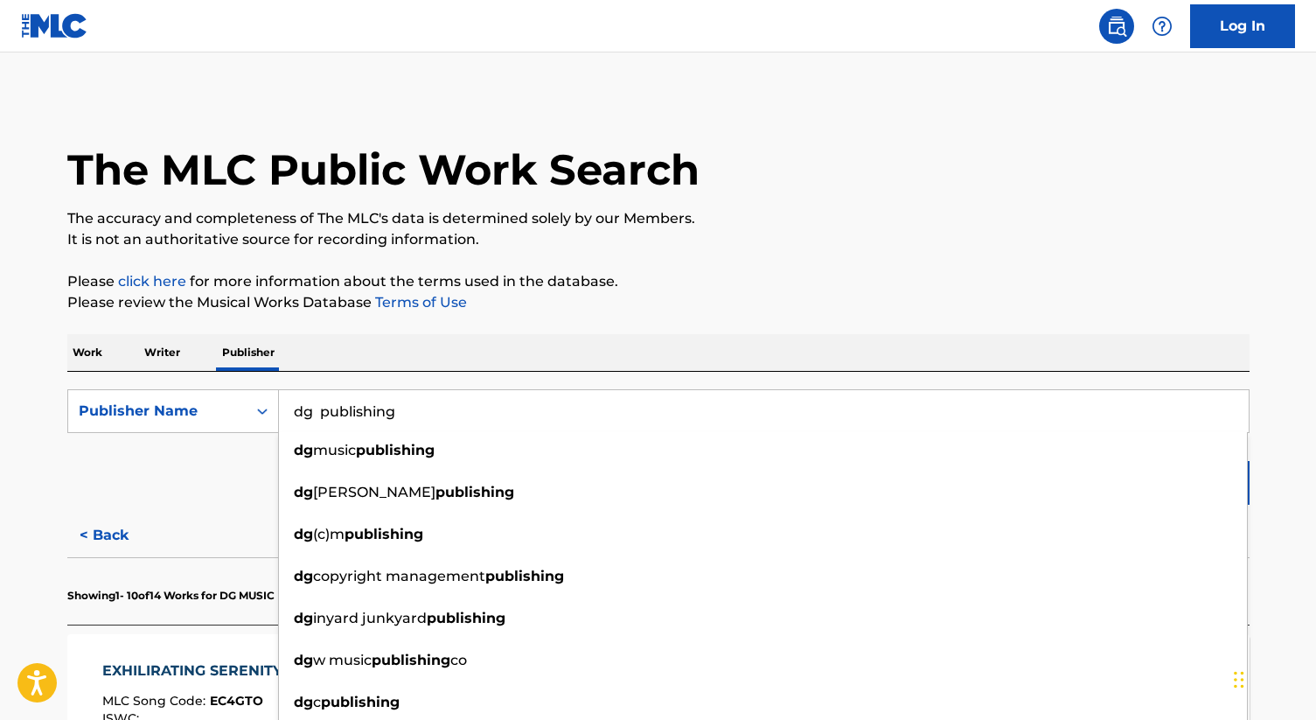
click at [592, 410] on input "dg publishing" at bounding box center [764, 411] width 970 height 42
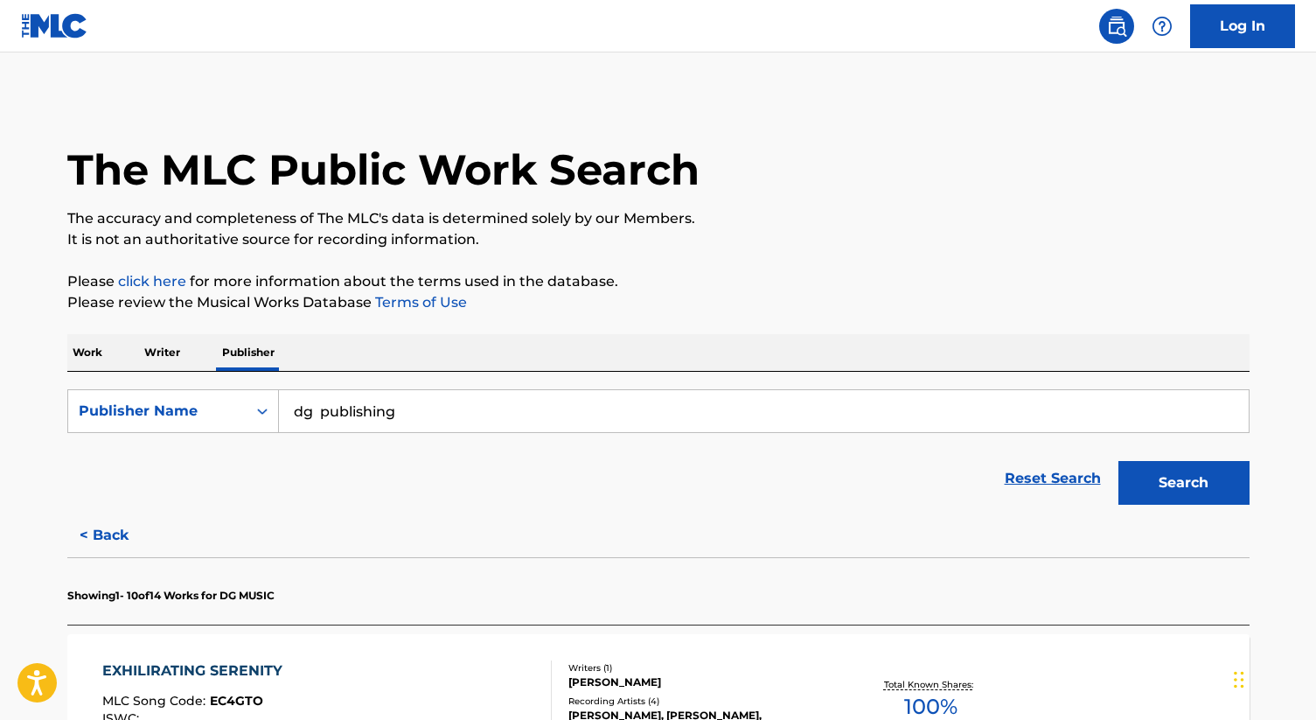
click at [1171, 473] on button "Search" at bounding box center [1183, 483] width 131 height 44
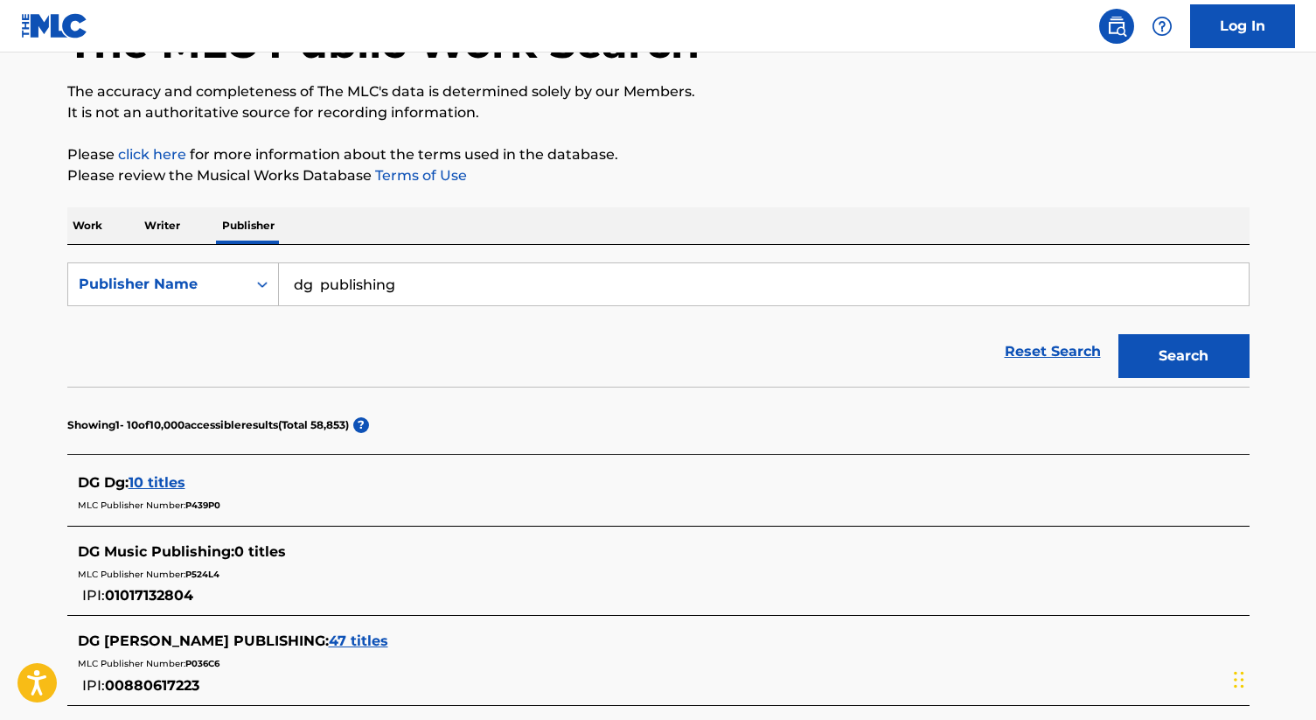
scroll to position [125, 0]
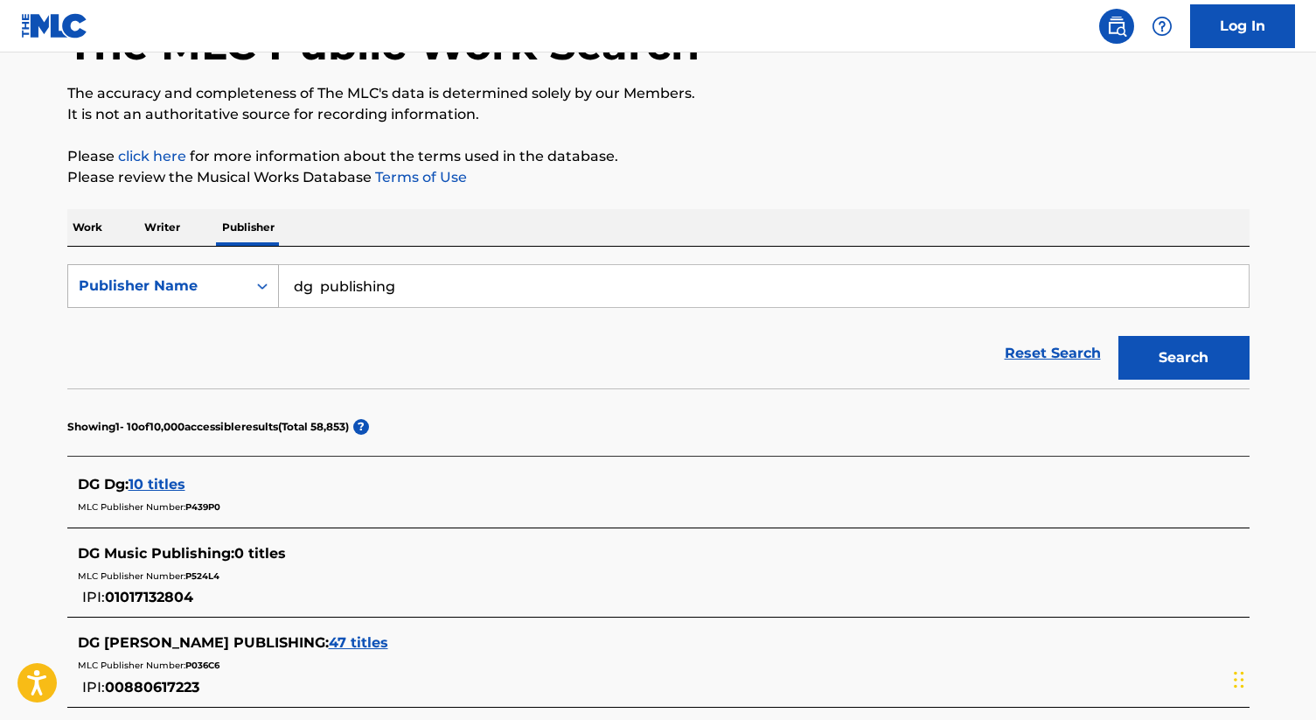
drag, startPoint x: 424, startPoint y: 288, endPoint x: 198, endPoint y: 268, distance: 227.3
click at [198, 268] on div "SearchWithCriteria82ab1ea1-a3aa-463c-854b-bb41ccc0a9ff Publisher Name dg publis…" at bounding box center [658, 286] width 1182 height 44
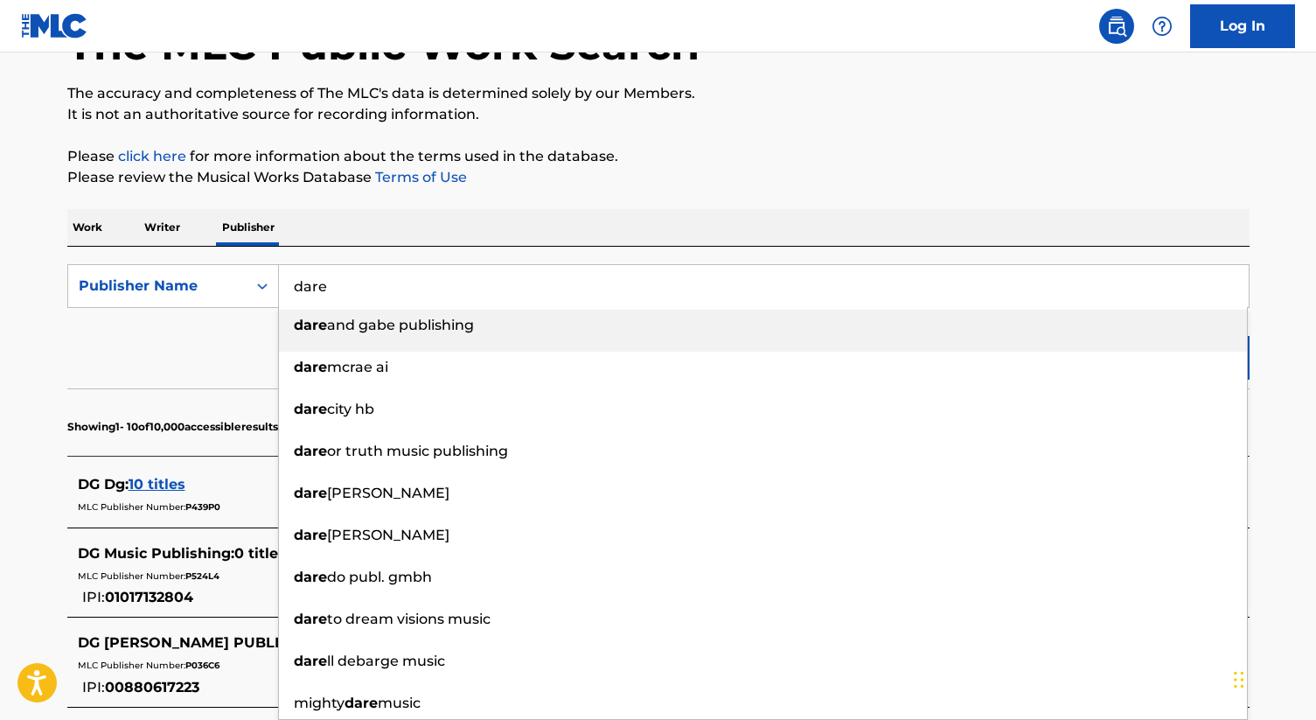
type input "dare"
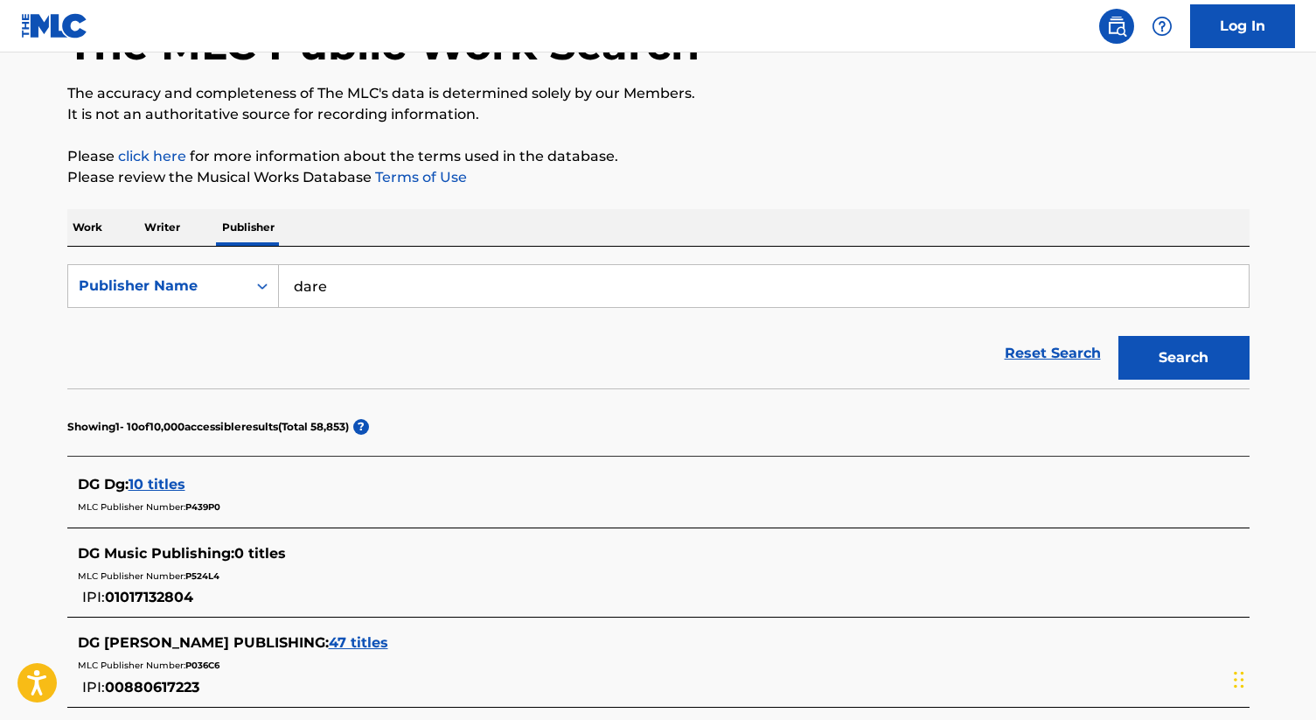
click at [151, 222] on p "Writer" at bounding box center [162, 227] width 46 height 37
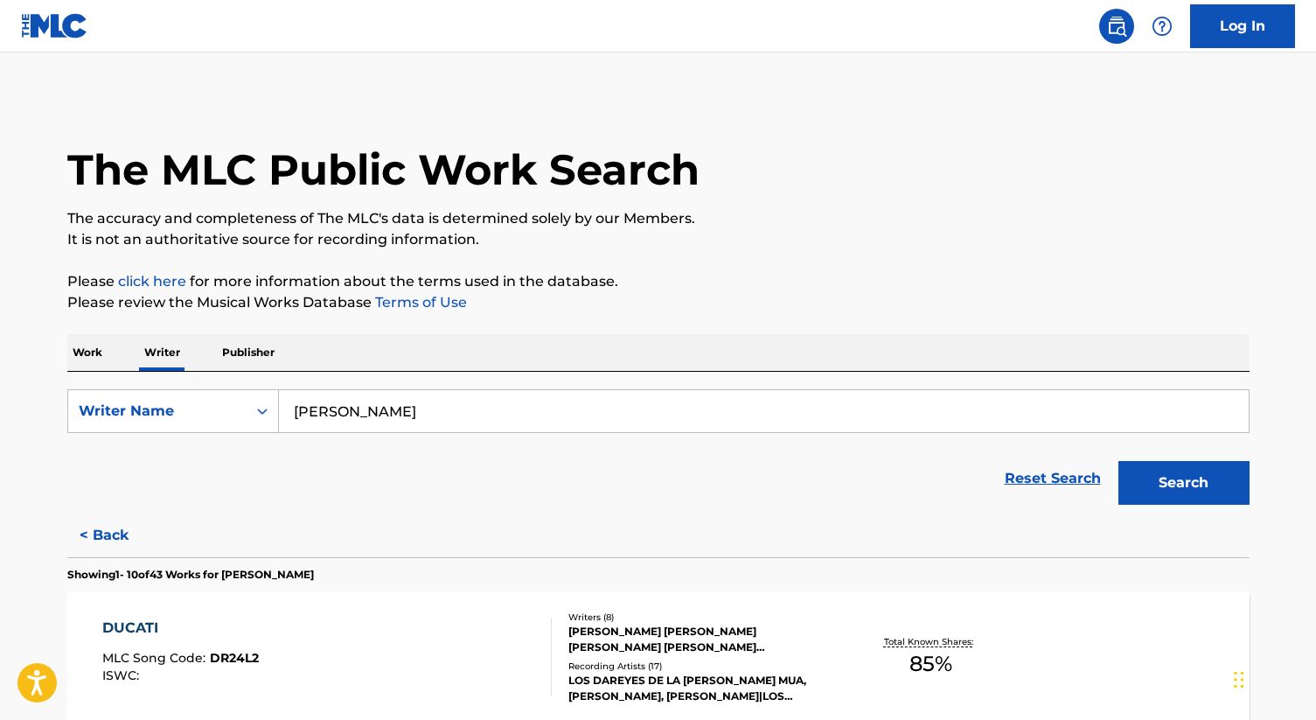
click at [438, 417] on input "[PERSON_NAME]" at bounding box center [764, 411] width 970 height 42
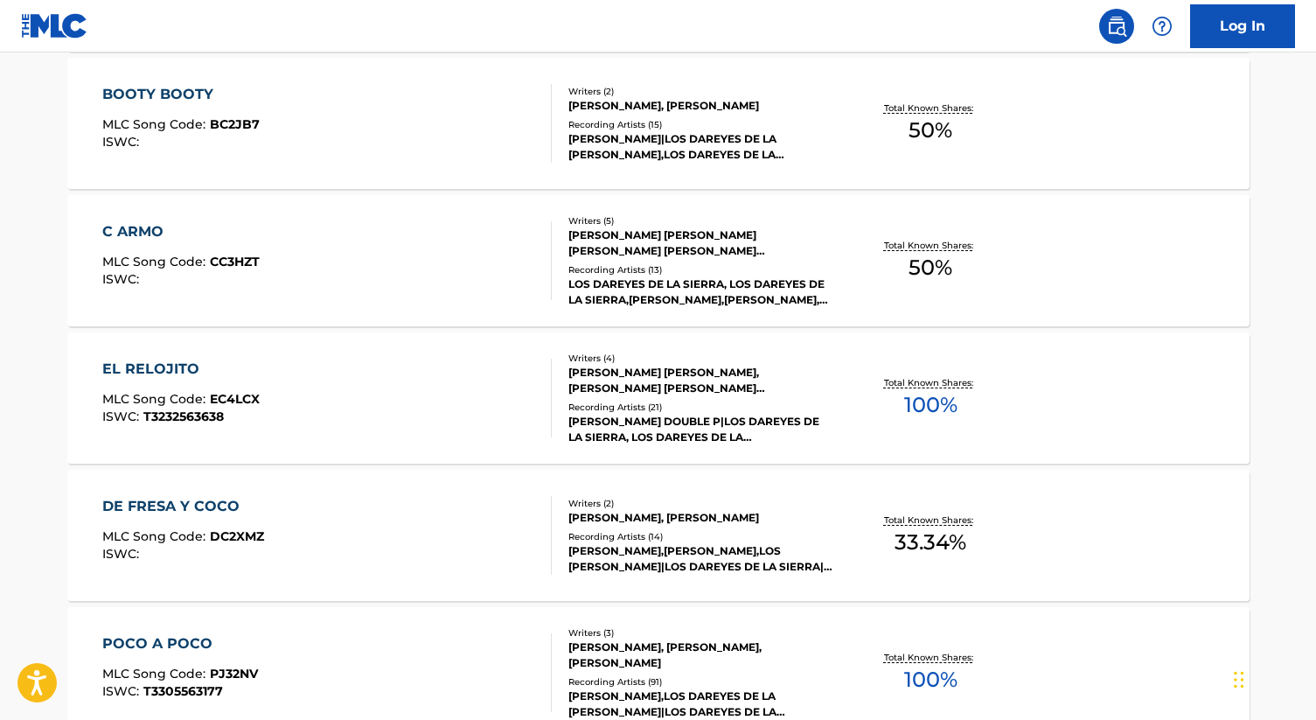
scroll to position [809, 0]
click at [147, 501] on div "DE FRESA Y COCO" at bounding box center [183, 505] width 162 height 21
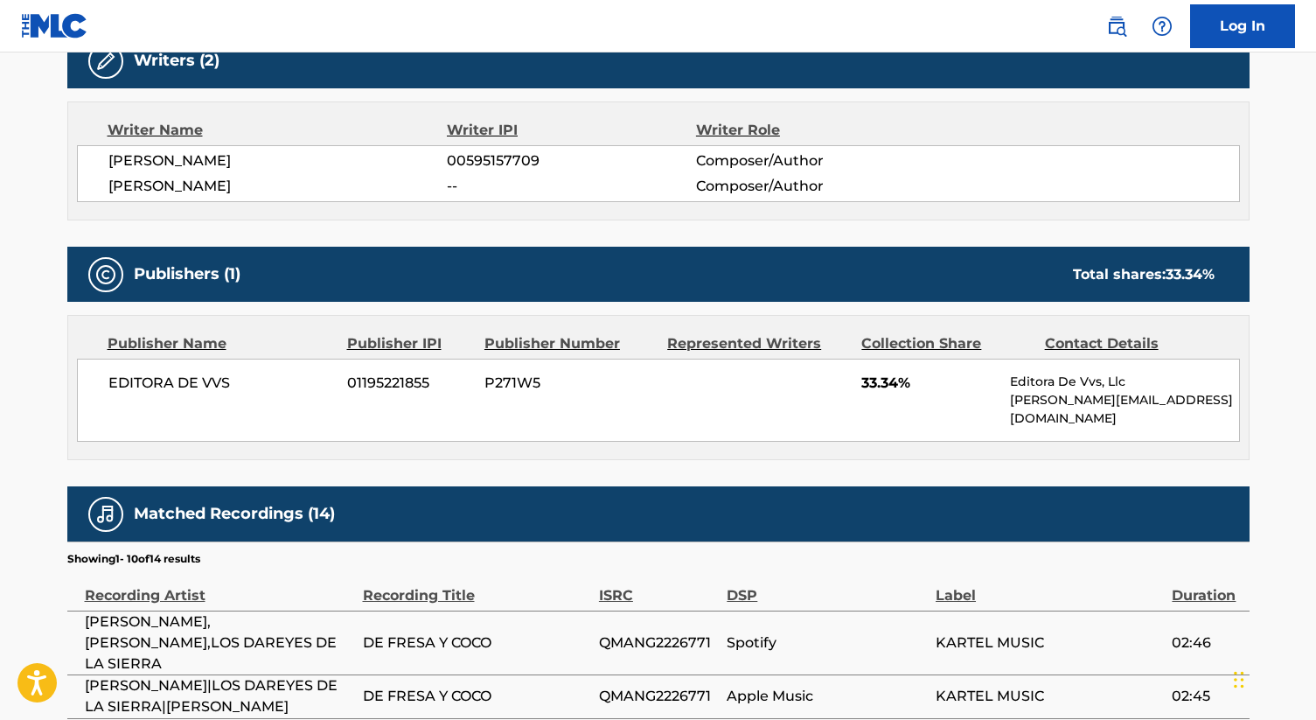
scroll to position [595, 0]
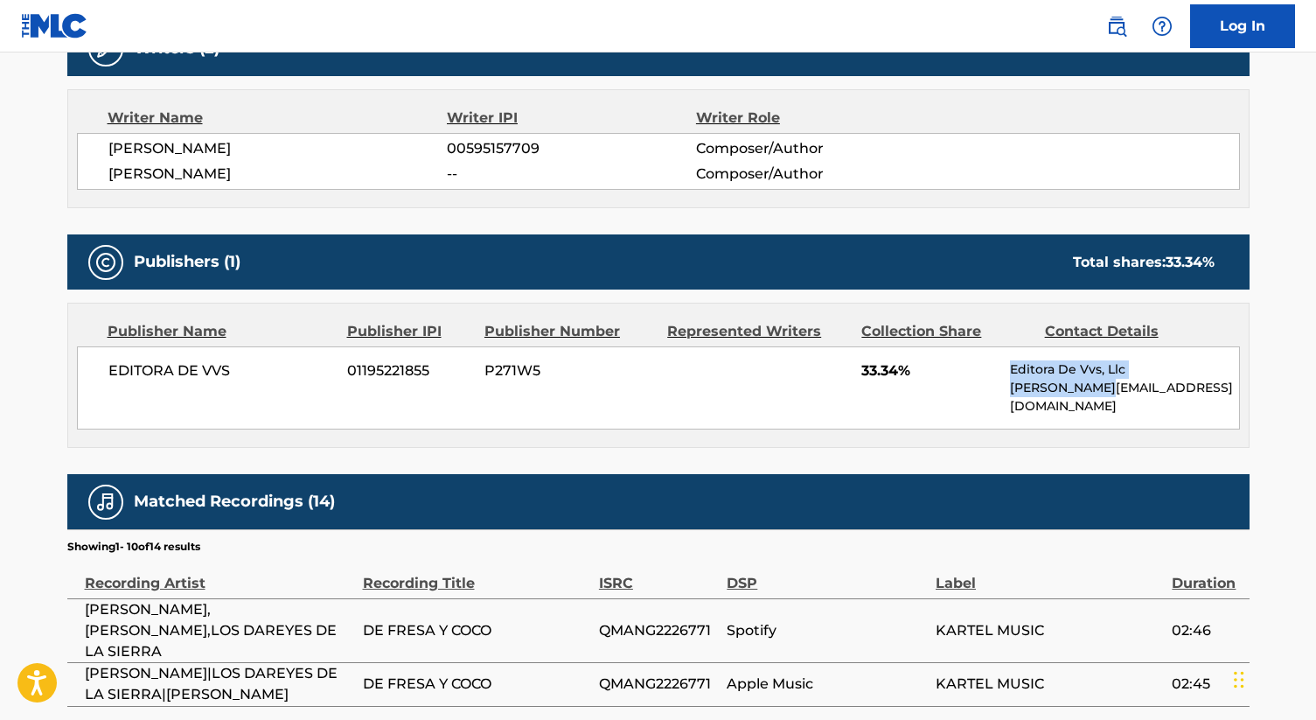
drag, startPoint x: 1100, startPoint y: 387, endPoint x: 997, endPoint y: 386, distance: 103.2
click at [997, 386] on div "EDITORA DE VVS 01195221855 P271W5 33.34% Editora De Vvs, Llc [PERSON_NAME][EMAI…" at bounding box center [658, 387] width 1163 height 83
click at [922, 407] on div "EDITORA DE VVS 01195221855 P271W5 33.34% Editora De Vvs, Llc [PERSON_NAME][EMAI…" at bounding box center [658, 387] width 1163 height 83
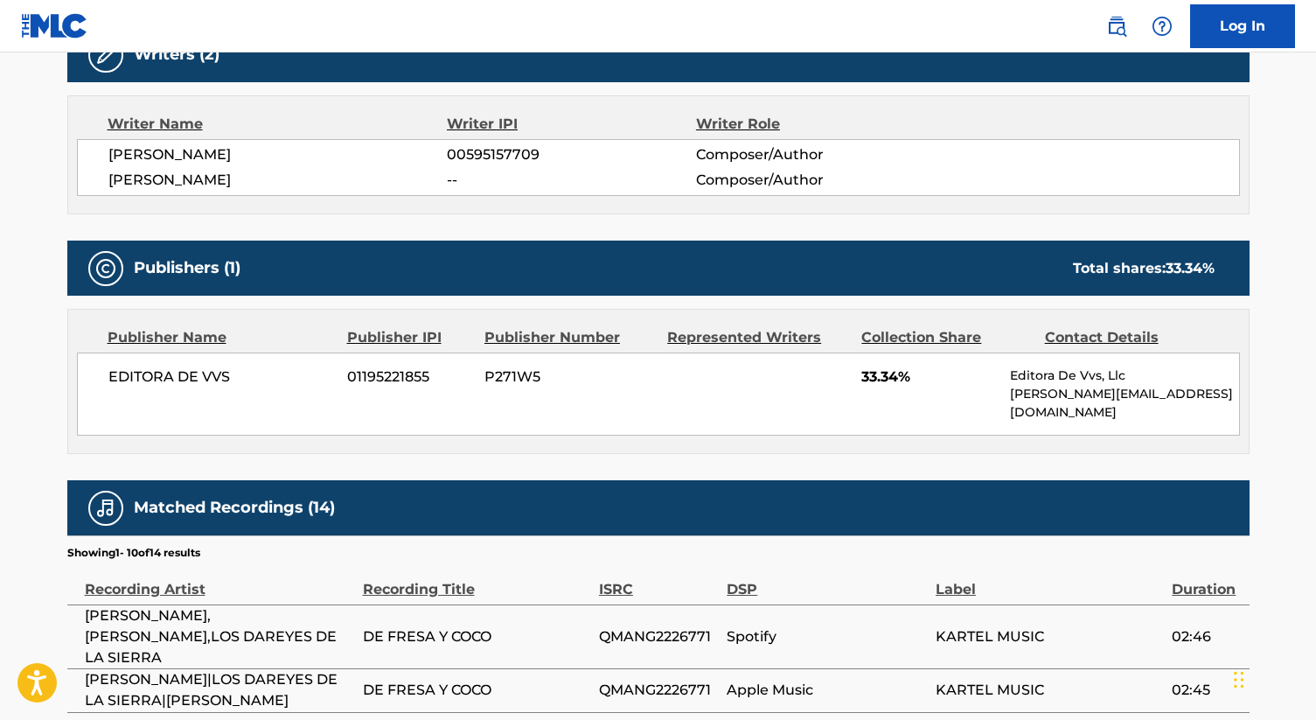
scroll to position [605, 0]
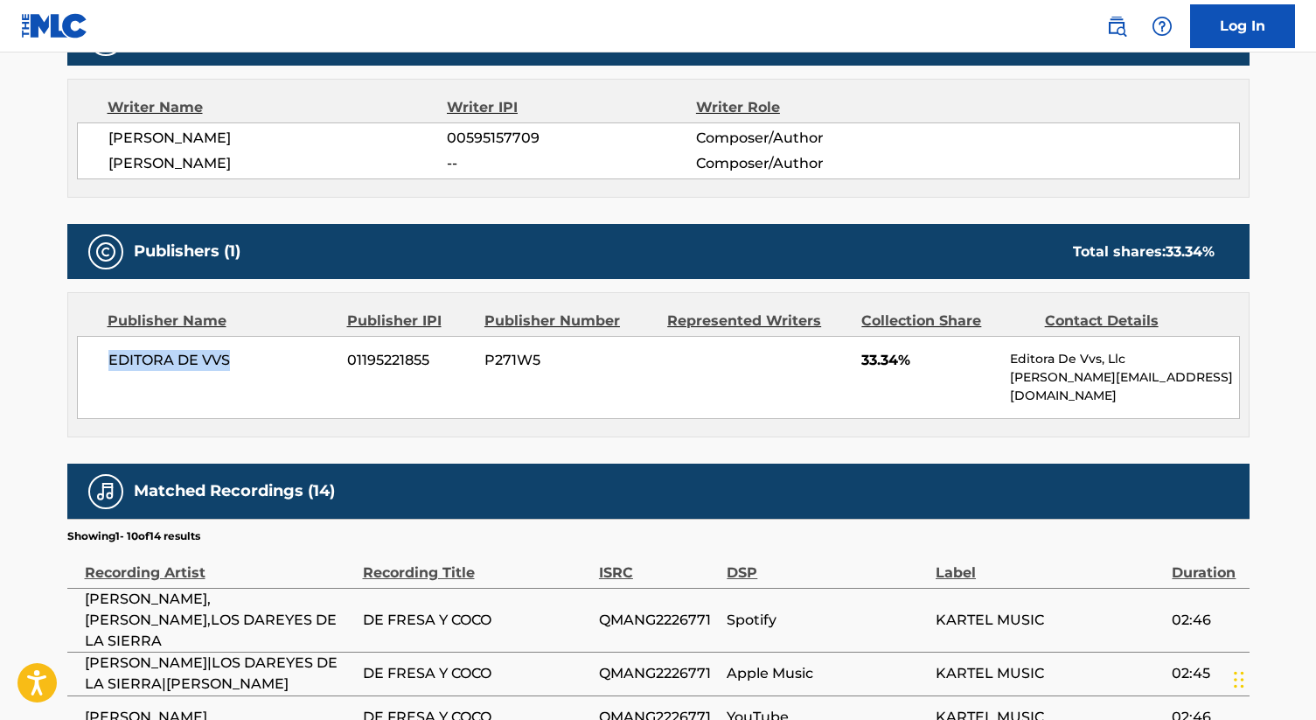
drag, startPoint x: 235, startPoint y: 364, endPoint x: 61, endPoint y: 359, distance: 174.1
click at [60, 360] on div "< Back to public search results Copy work link DE FRESA Y COCO Work Detail Memb…" at bounding box center [658, 309] width 1224 height 1637
copy span "EDITORA DE VVS"
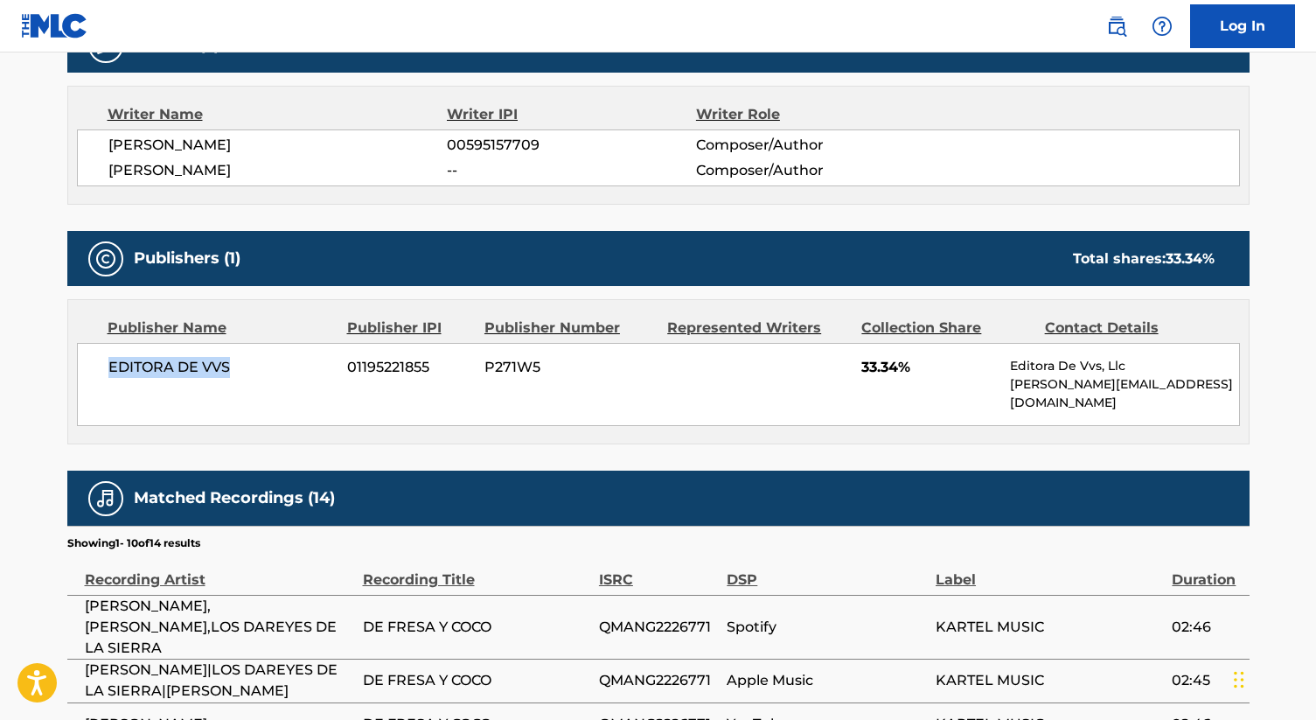
scroll to position [602, 0]
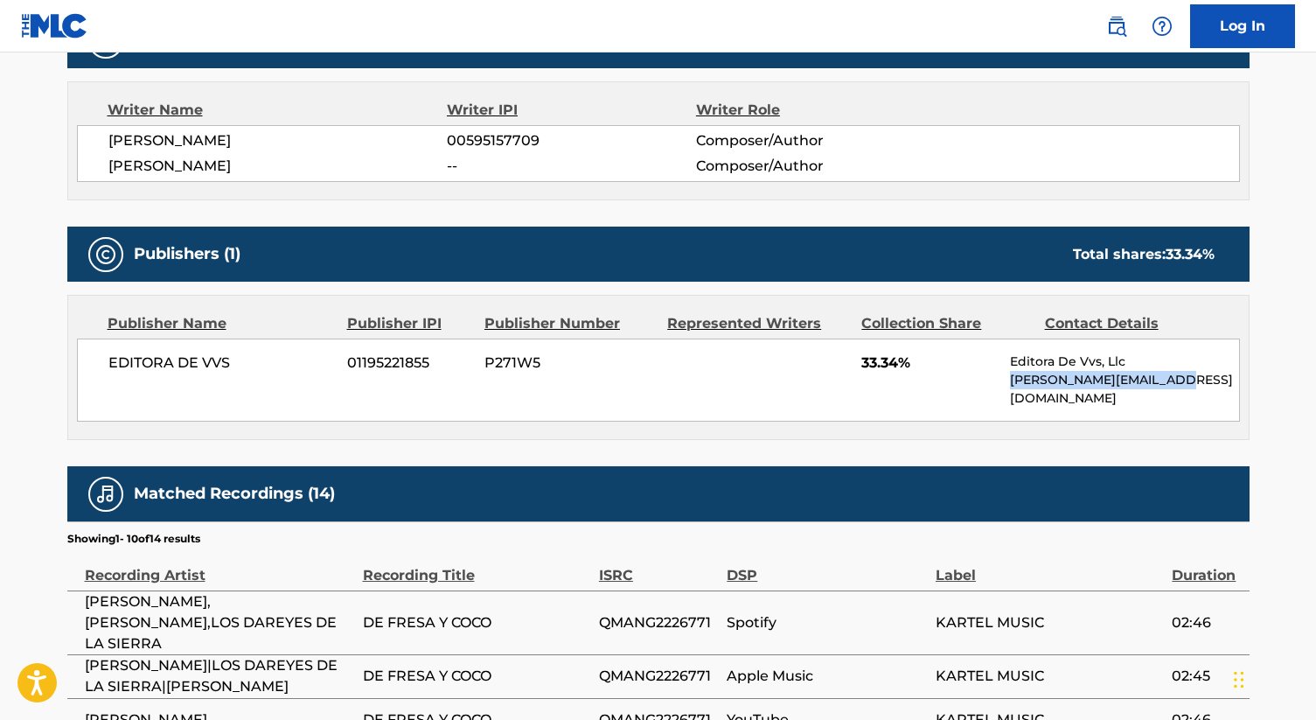
drag, startPoint x: 1173, startPoint y: 377, endPoint x: 1009, endPoint y: 377, distance: 163.5
click at [1009, 377] on div "EDITORA DE VVS 01195221855 P271W5 33.34% Editora De Vvs, Llc [PERSON_NAME][EMAI…" at bounding box center [658, 379] width 1163 height 83
copy p "[PERSON_NAME][EMAIL_ADDRESS][DOMAIN_NAME]"
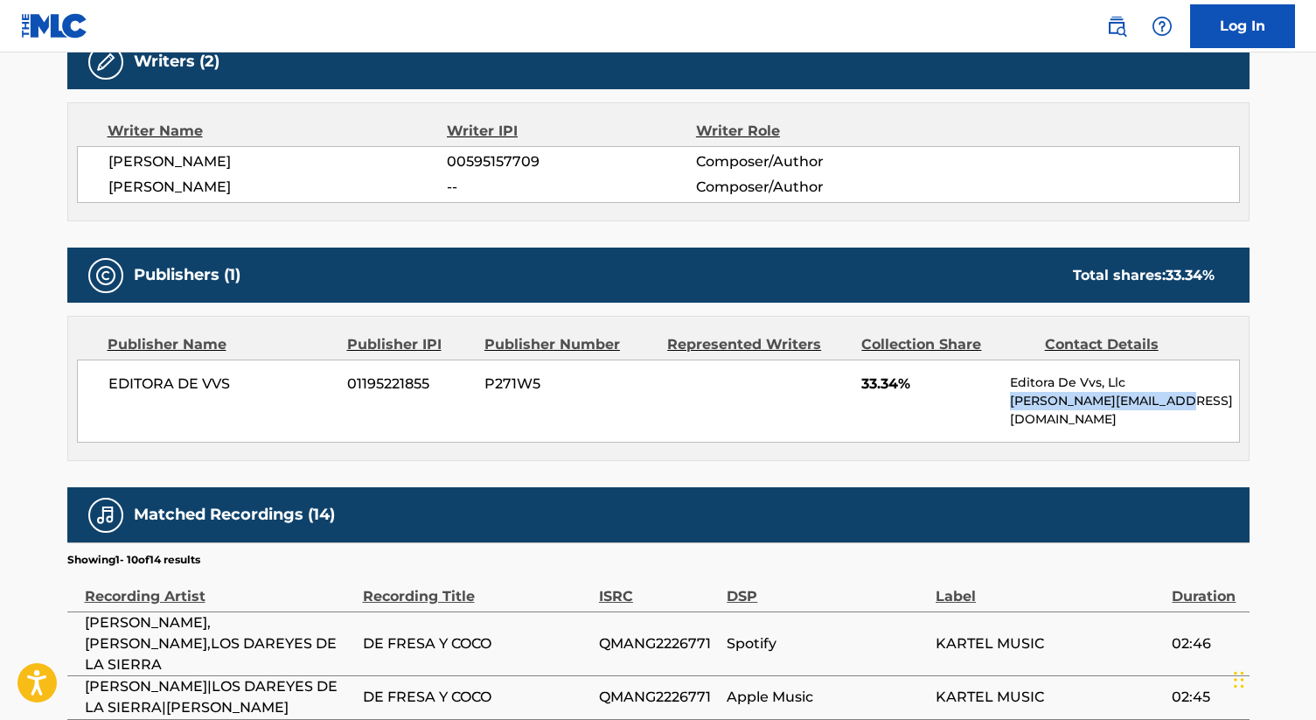
scroll to position [592, 0]
